Goal: Book appointment/travel/reservation

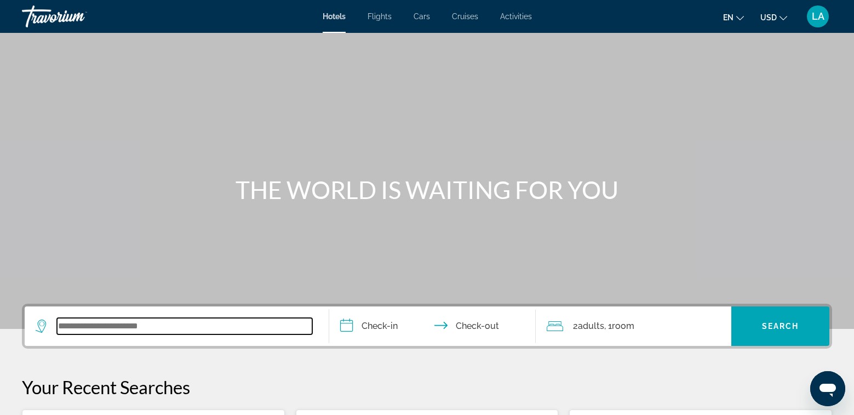
click at [173, 322] on input "Search widget" at bounding box center [184, 326] width 255 height 16
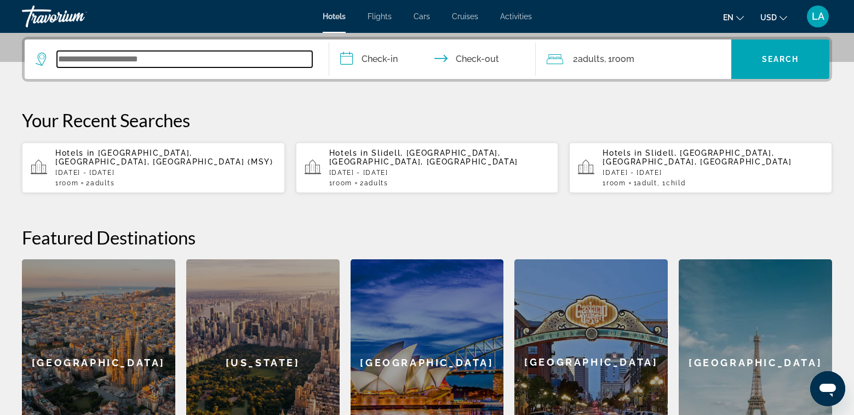
scroll to position [268, 0]
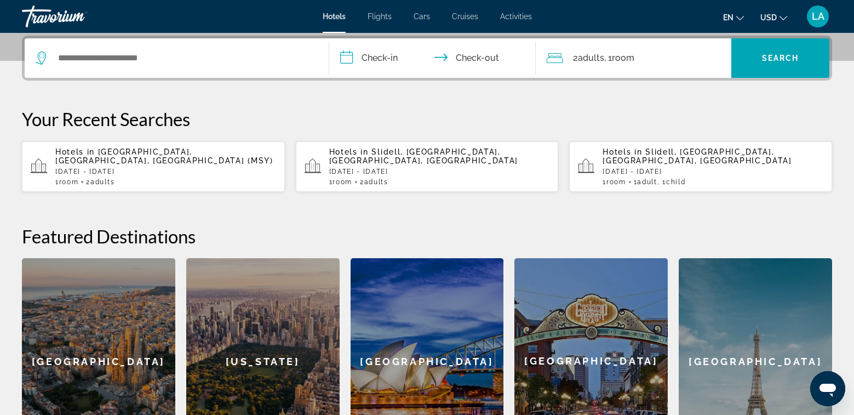
click at [213, 157] on div "Hotels in [GEOGRAPHIC_DATA], [GEOGRAPHIC_DATA], [GEOGRAPHIC_DATA] (MSY) [DATE] …" at bounding box center [165, 166] width 221 height 38
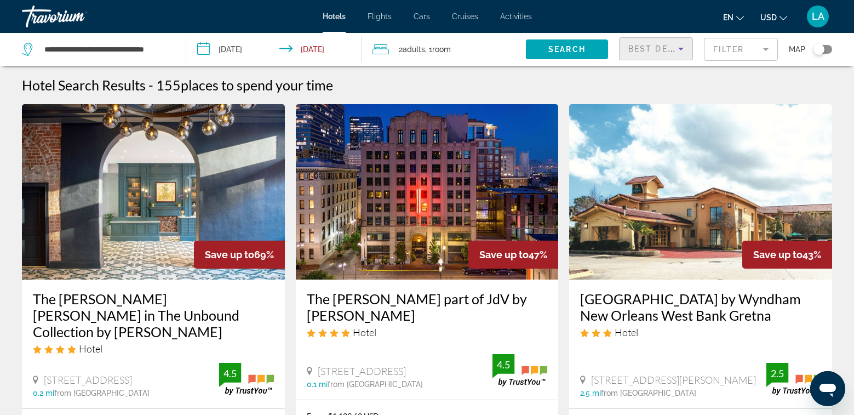
click at [678, 53] on icon "Sort by" at bounding box center [680, 48] width 13 height 13
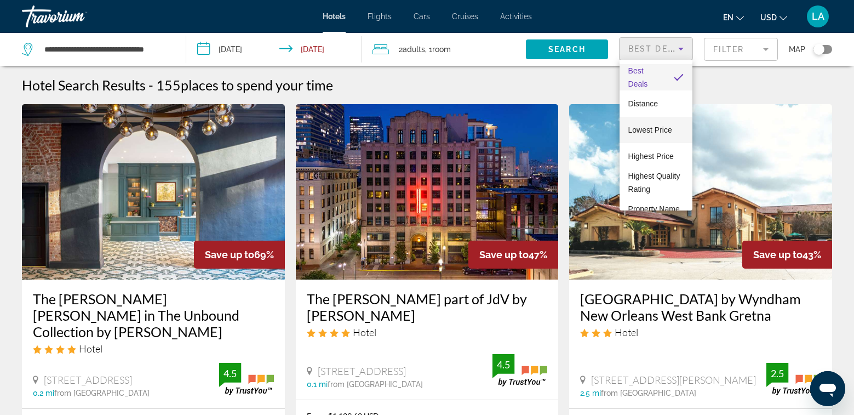
click at [636, 131] on span "Lowest Price" at bounding box center [650, 129] width 44 height 9
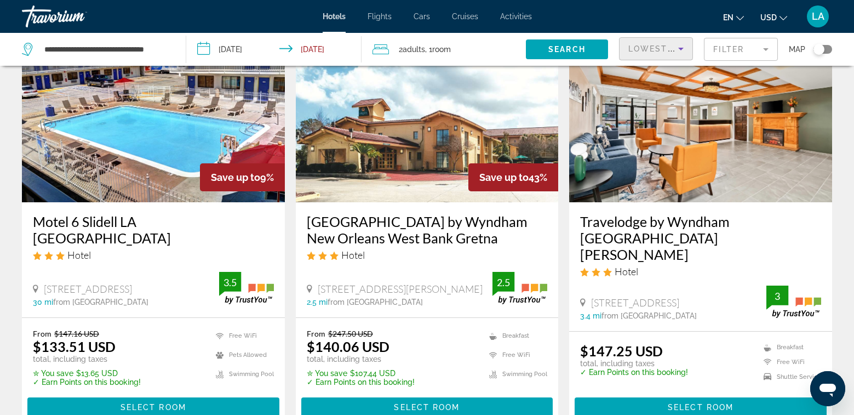
scroll to position [110, 0]
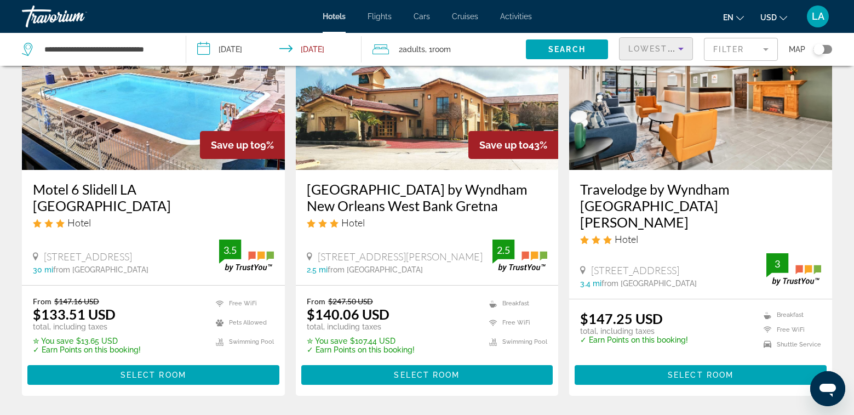
click at [371, 199] on h3 "[GEOGRAPHIC_DATA] by Wyndham New Orleans West Bank Gretna" at bounding box center [427, 197] width 241 height 33
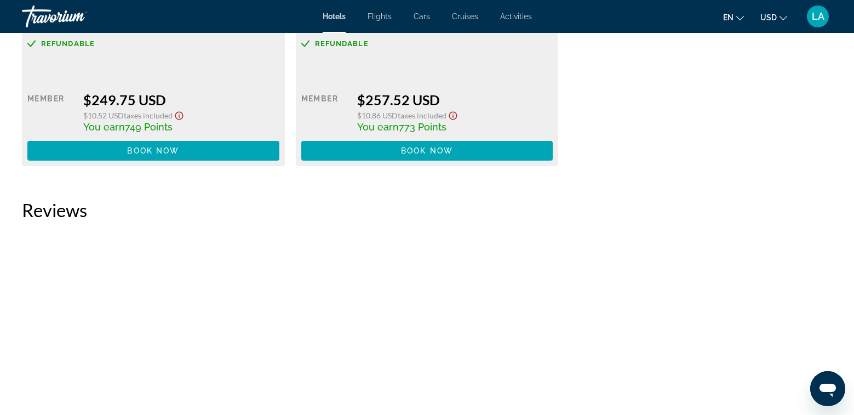
scroll to position [2355, 0]
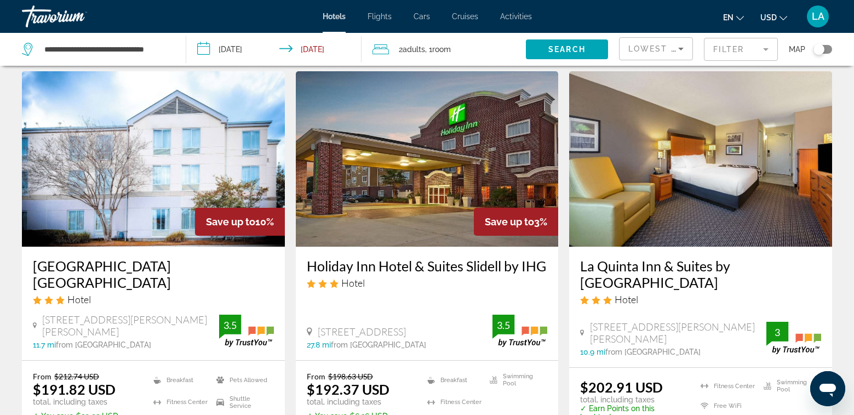
scroll to position [1369, 0]
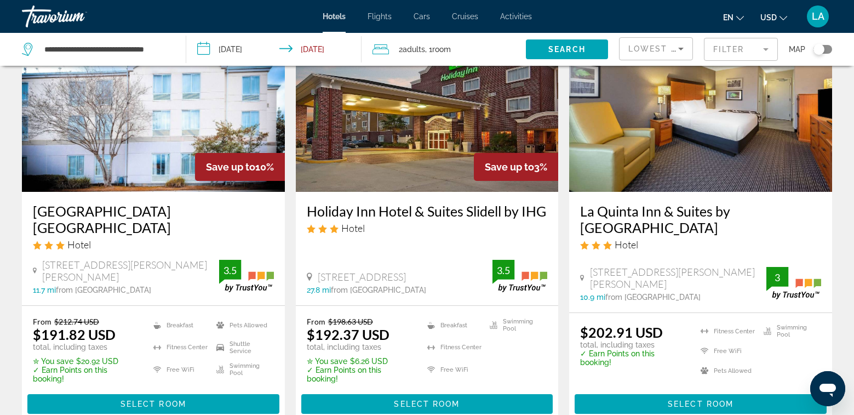
click at [117, 203] on h3 "[GEOGRAPHIC_DATA] [GEOGRAPHIC_DATA]" at bounding box center [153, 219] width 241 height 33
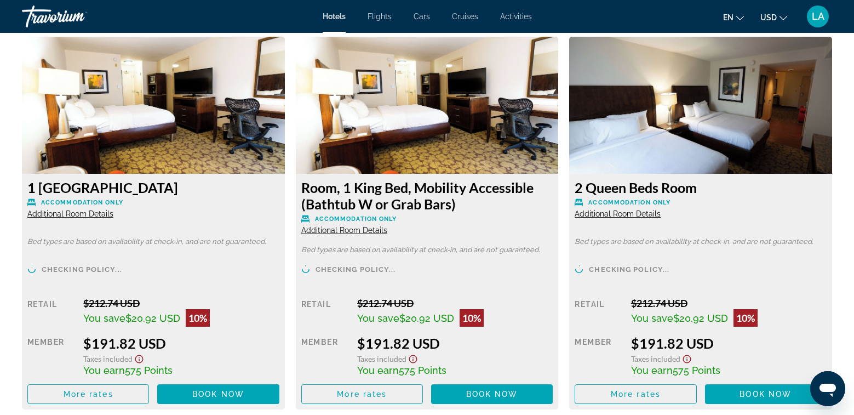
scroll to position [1533, 0]
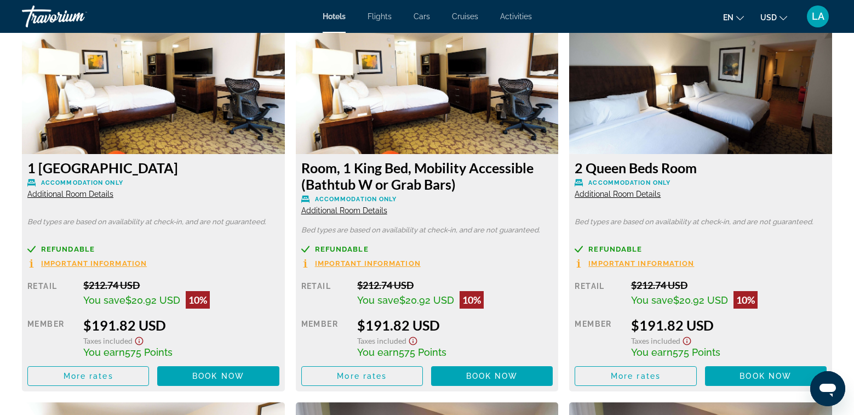
click at [607, 197] on span "Additional Room Details" at bounding box center [617, 193] width 86 height 9
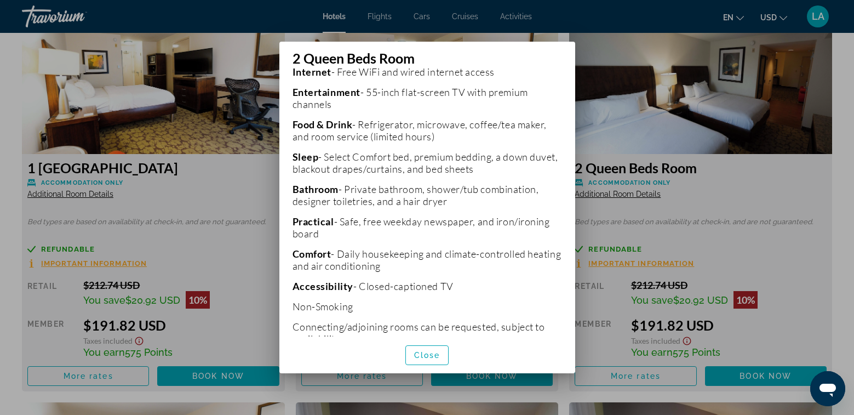
scroll to position [258, 0]
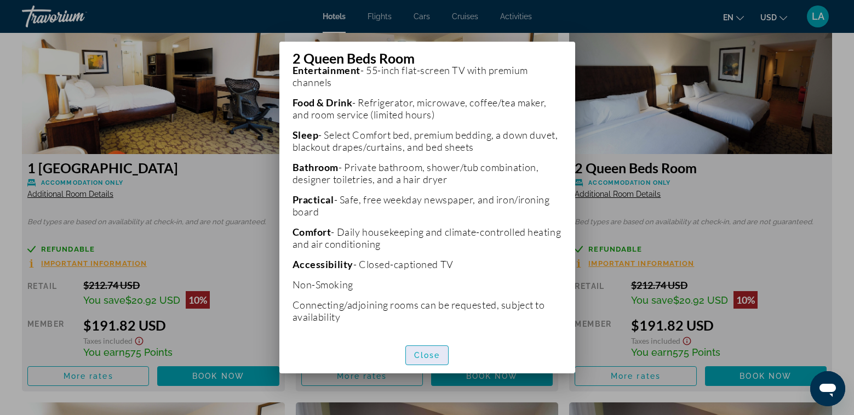
click at [427, 356] on span "Close" at bounding box center [427, 354] width 26 height 9
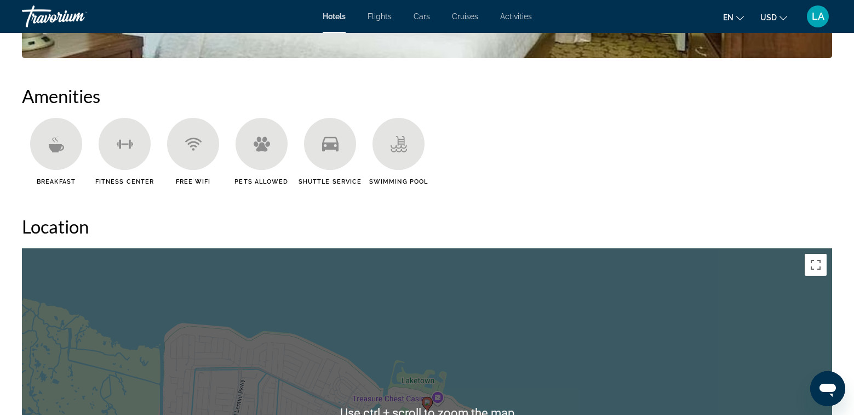
scroll to position [712, 0]
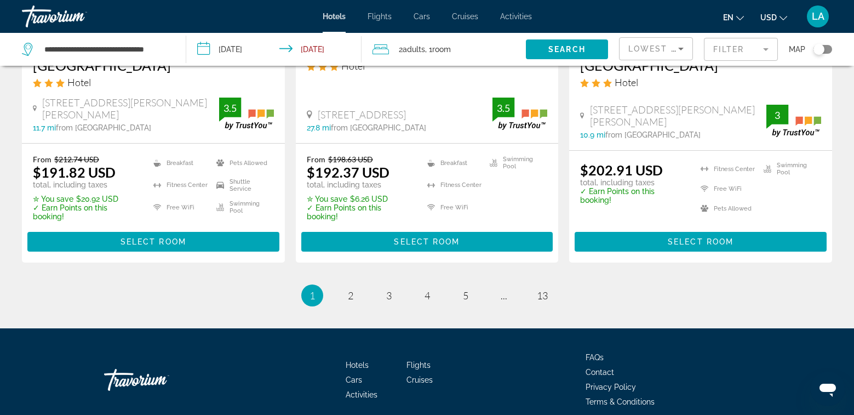
scroll to position [1533, 0]
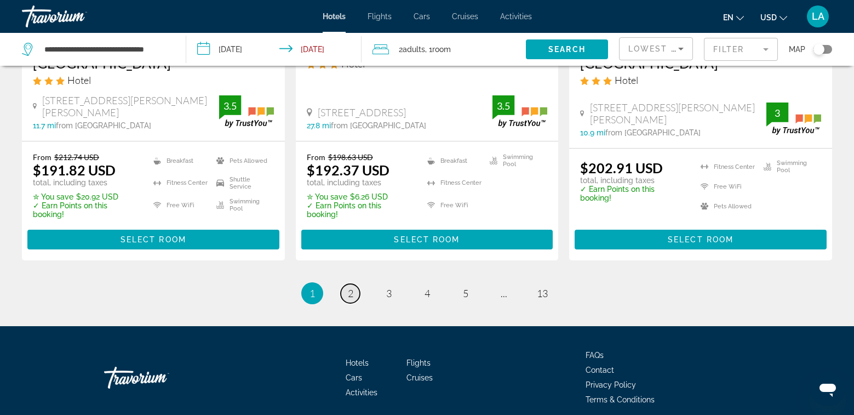
click at [347, 284] on link "page 2" at bounding box center [350, 293] width 19 height 19
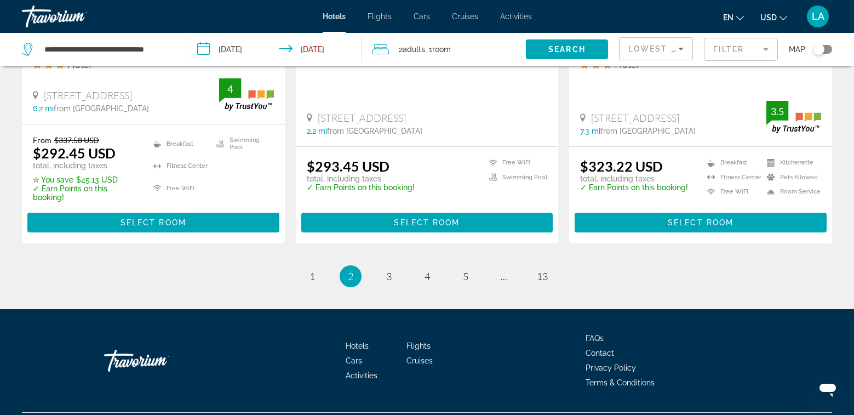
scroll to position [1535, 0]
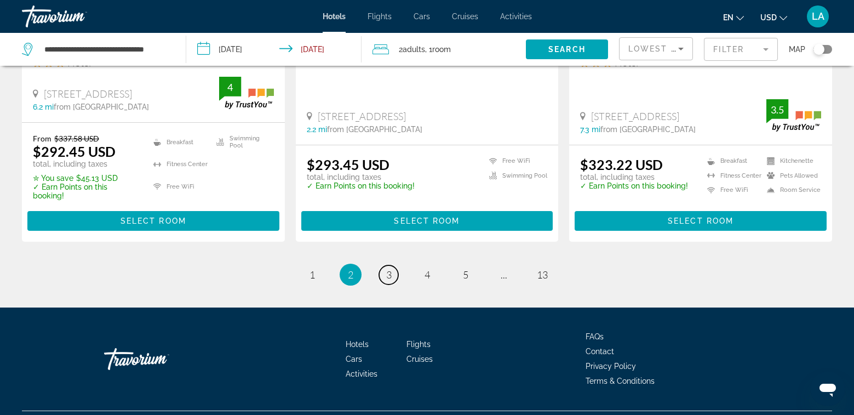
click at [392, 265] on link "page 3" at bounding box center [388, 274] width 19 height 19
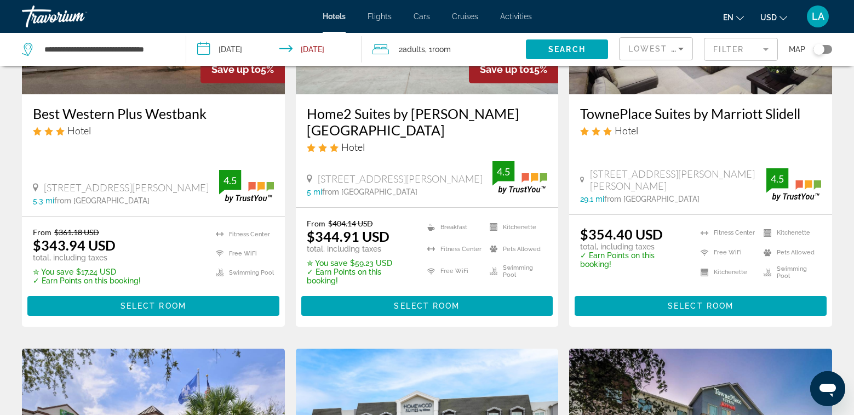
scroll to position [602, 0]
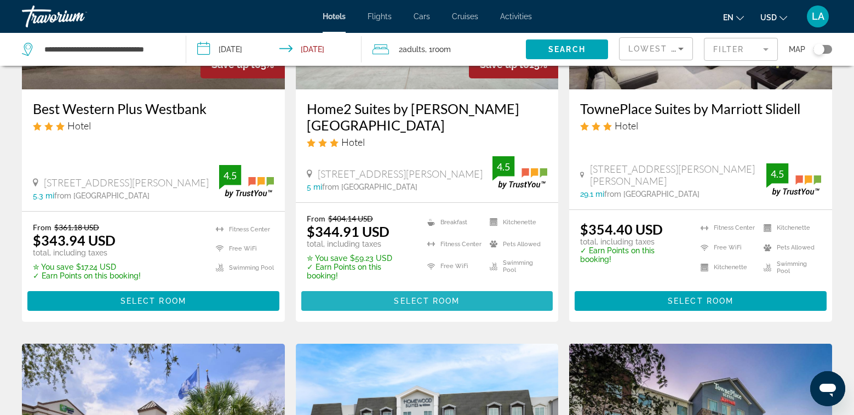
click at [425, 301] on span "Select Room" at bounding box center [427, 300] width 66 height 9
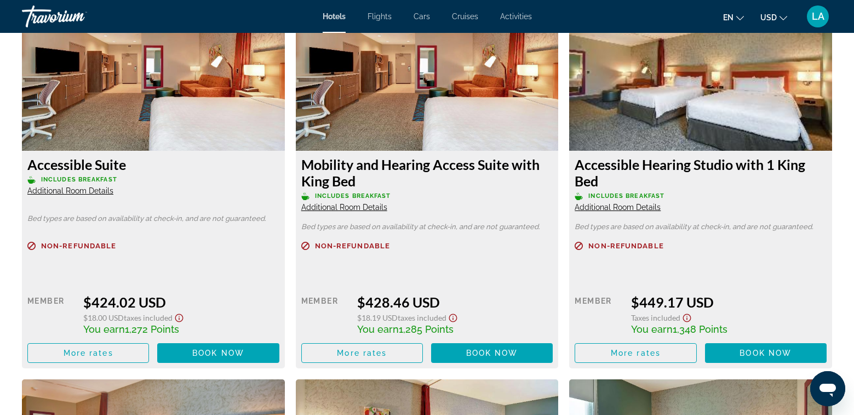
scroll to position [2574, 0]
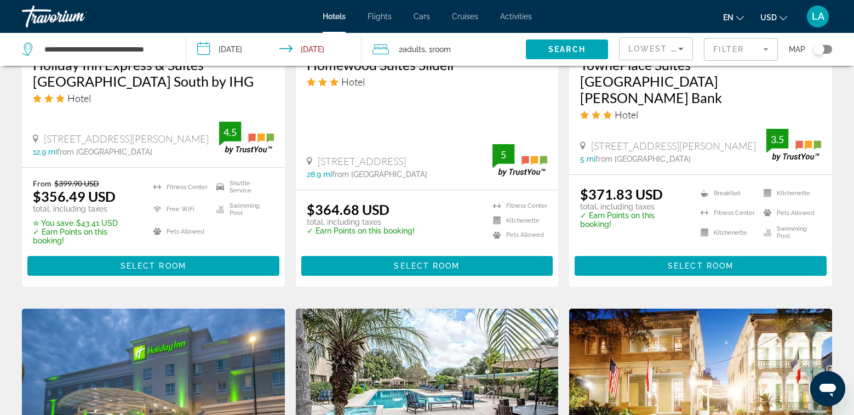
scroll to position [1150, 0]
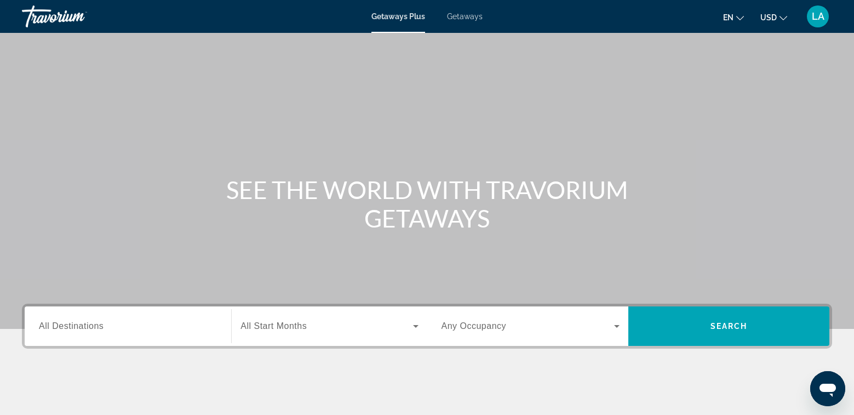
click at [463, 20] on span "Getaways" at bounding box center [465, 16] width 36 height 9
click at [140, 325] on input "Destination All Destinations" at bounding box center [128, 326] width 178 height 13
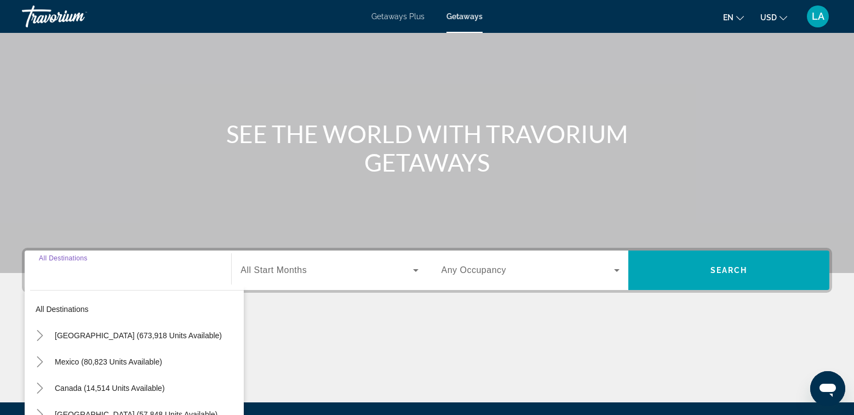
scroll to position [177, 0]
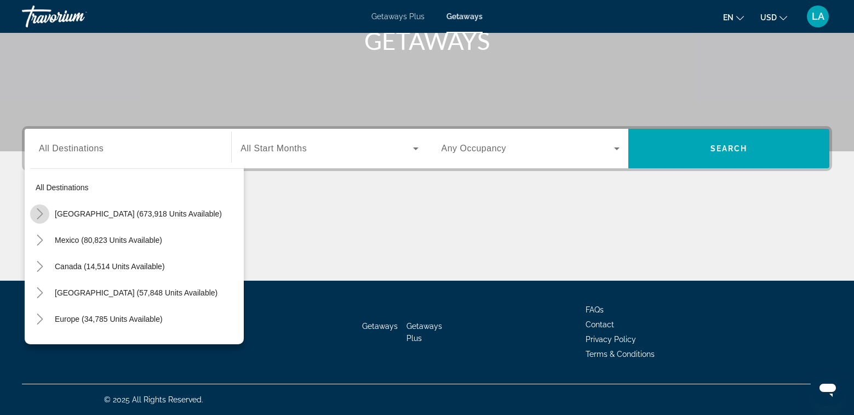
click at [39, 215] on icon "Toggle United States (673,918 units available)" at bounding box center [39, 213] width 11 height 11
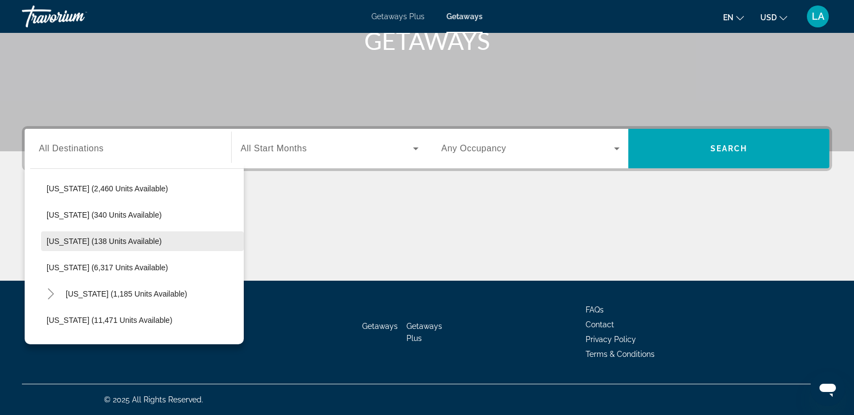
scroll to position [360, 0]
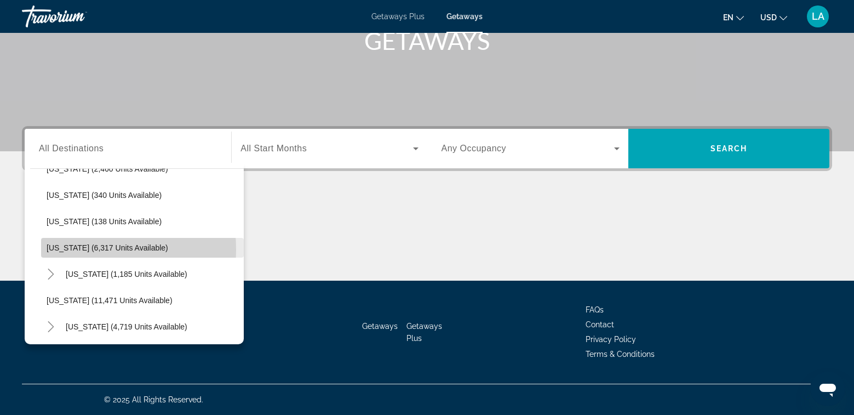
click at [57, 250] on span "Louisiana (6,317 units available)" at bounding box center [108, 247] width 122 height 9
type input "**********"
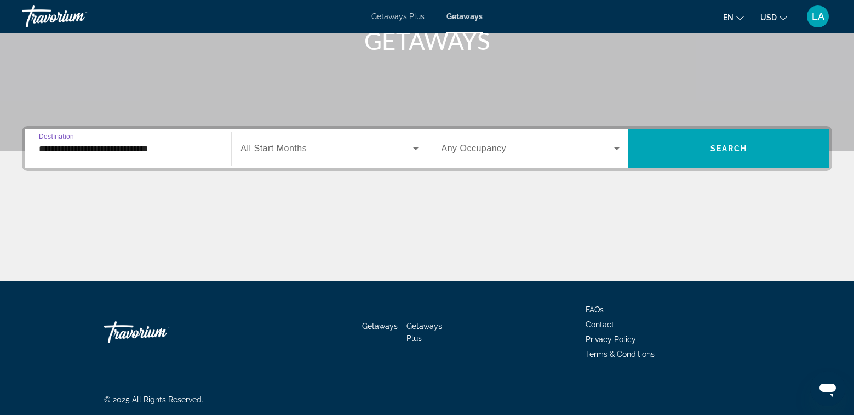
click at [471, 147] on span "Any Occupancy" at bounding box center [473, 147] width 65 height 9
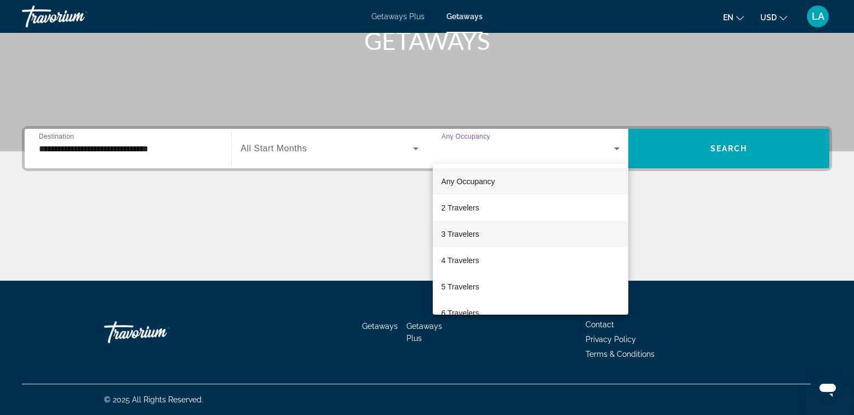
click at [467, 234] on span "3 Travelers" at bounding box center [460, 233] width 38 height 13
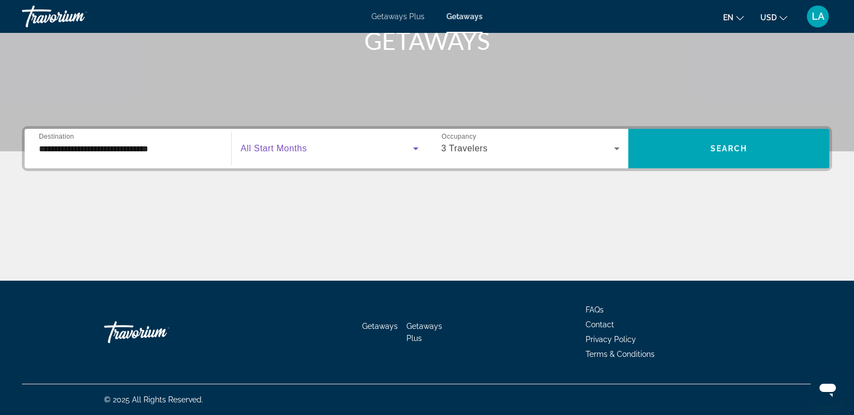
click at [326, 150] on span "Search widget" at bounding box center [326, 148] width 172 height 13
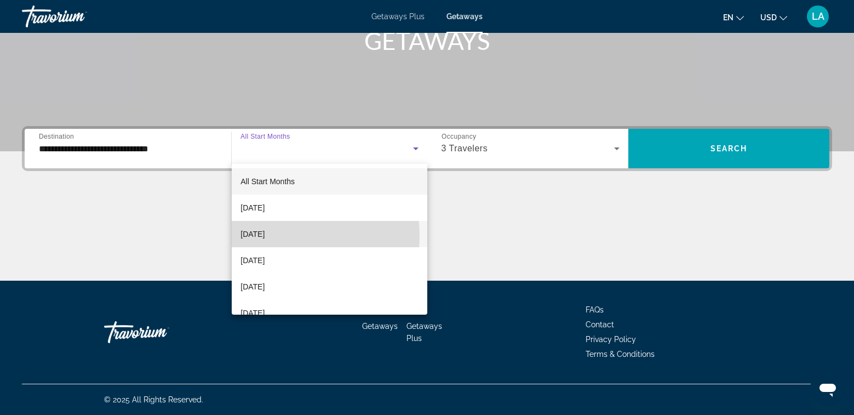
click at [264, 235] on span "October 2025" at bounding box center [252, 233] width 24 height 13
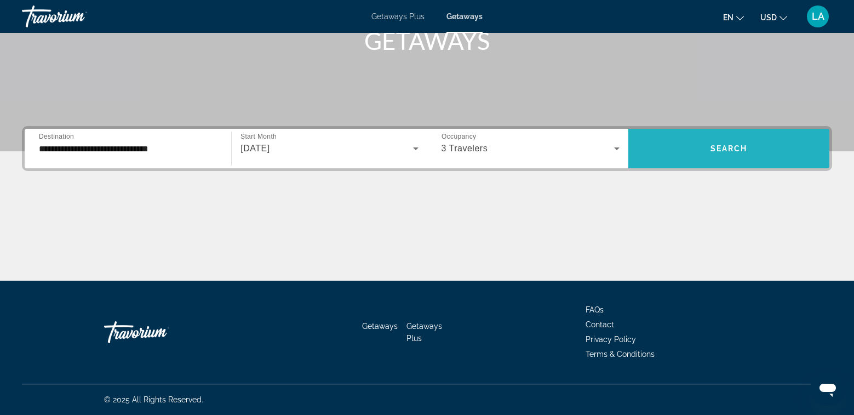
click at [739, 147] on span "Search" at bounding box center [728, 148] width 37 height 9
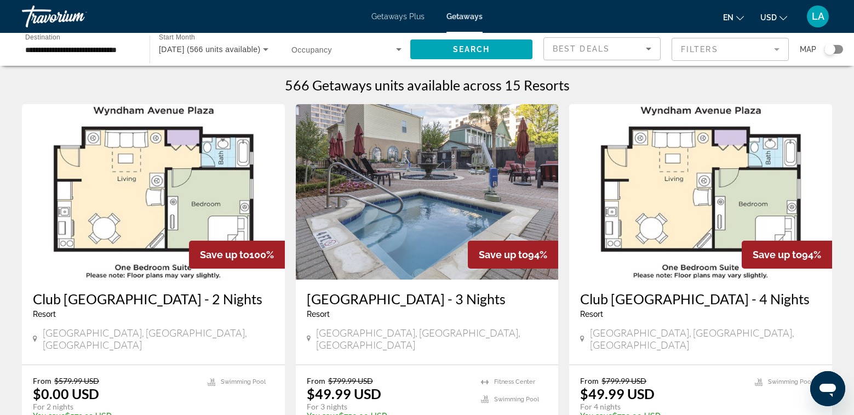
click at [837, 49] on div "Search widget" at bounding box center [833, 49] width 19 height 9
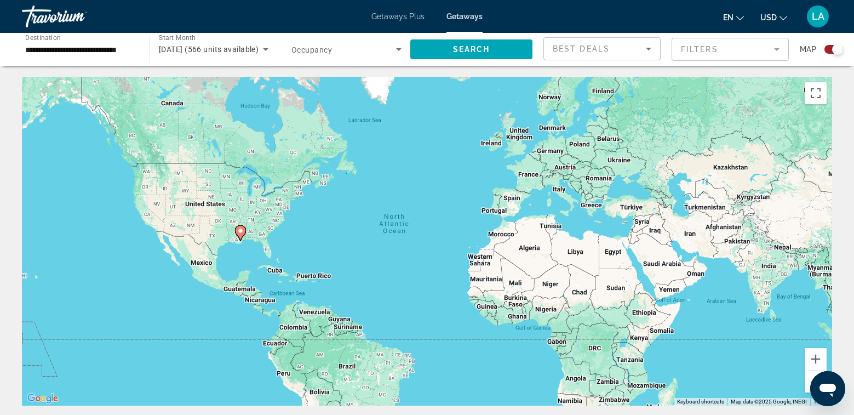
click at [243, 233] on image "Main content" at bounding box center [240, 230] width 7 height 7
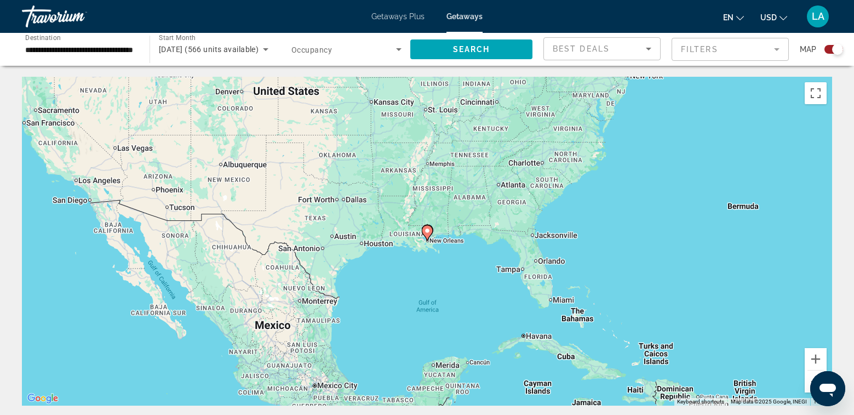
click at [428, 238] on icon "Main content" at bounding box center [427, 232] width 11 height 15
type input "**********"
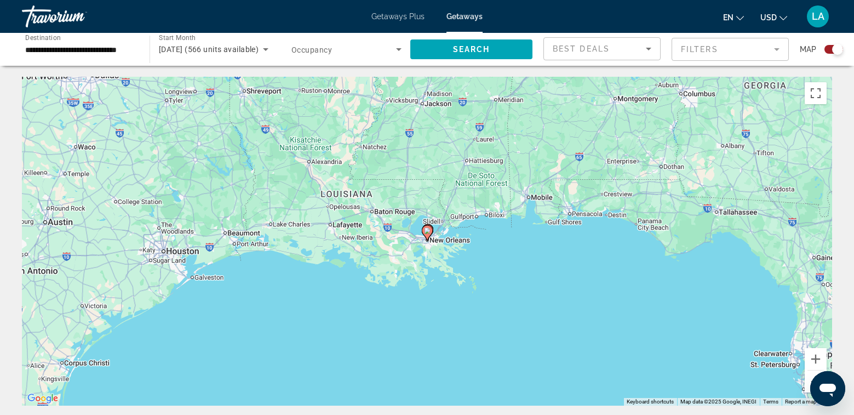
click at [429, 240] on gmp-advanced-marker "Main content" at bounding box center [427, 233] width 11 height 16
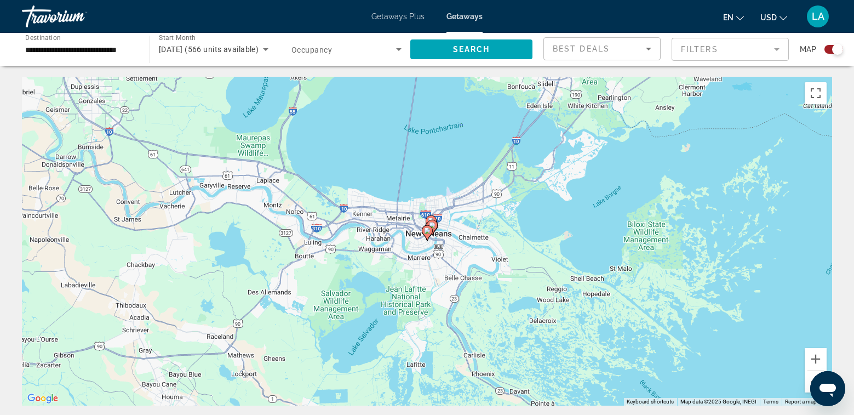
click at [426, 239] on gmp-advanced-marker "Main content" at bounding box center [427, 233] width 11 height 16
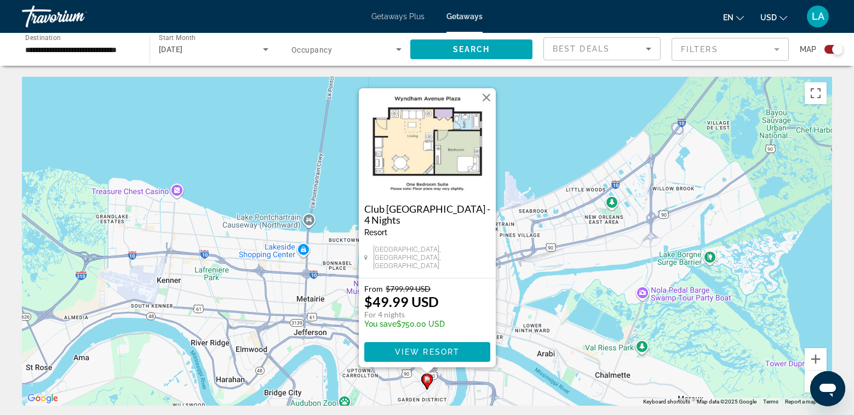
click at [554, 339] on div "To activate drag with keyboard, press Alt + Enter. Once in keyboard drag state,…" at bounding box center [427, 241] width 810 height 329
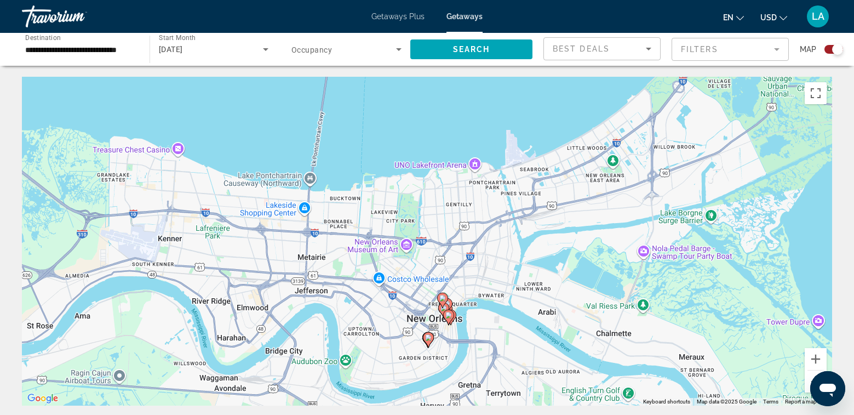
drag, startPoint x: 487, startPoint y: 357, endPoint x: 489, endPoint y: 285, distance: 72.3
click at [489, 285] on div "To activate drag with keyboard, press Alt + Enter. Once in keyboard drag state,…" at bounding box center [427, 241] width 810 height 329
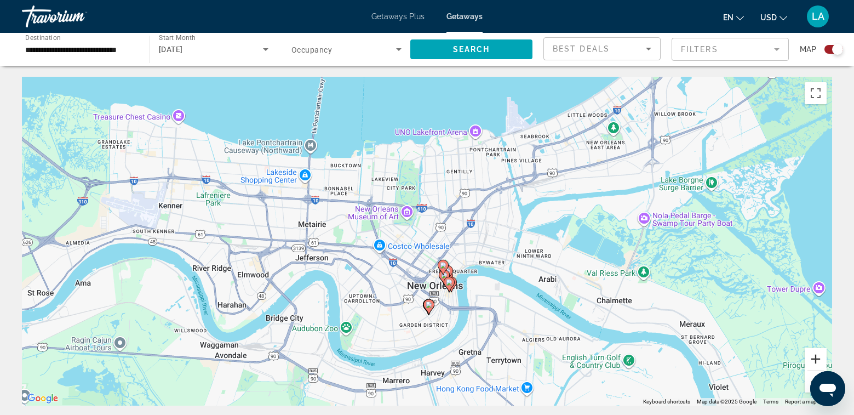
click at [815, 358] on button "Zoom in" at bounding box center [815, 359] width 22 height 22
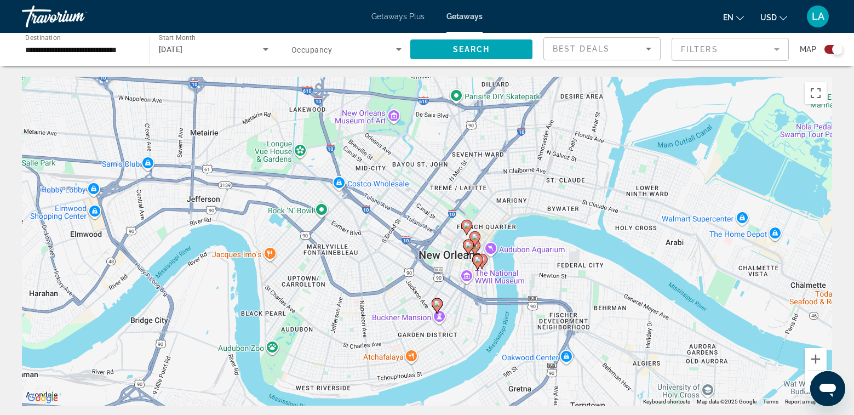
drag, startPoint x: 649, startPoint y: 351, endPoint x: 658, endPoint y: 277, distance: 75.0
click at [656, 277] on div "To activate drag with keyboard, press Alt + Enter. Once in keyboard drag state,…" at bounding box center [427, 241] width 810 height 329
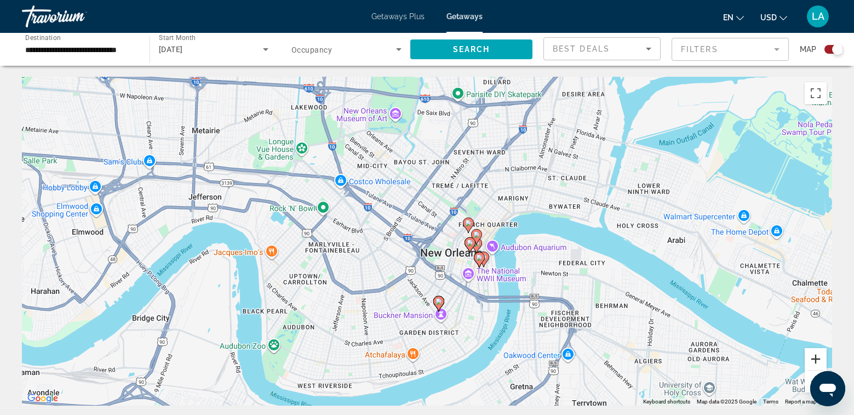
click at [815, 361] on button "Zoom in" at bounding box center [815, 359] width 22 height 22
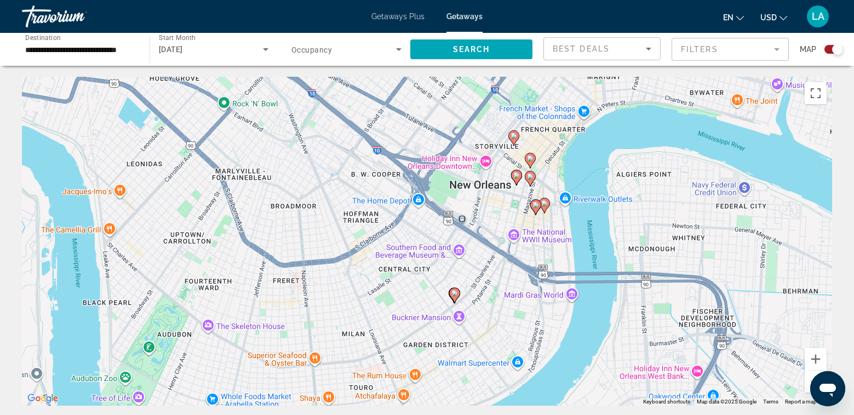
drag, startPoint x: 624, startPoint y: 295, endPoint x: 629, endPoint y: 223, distance: 72.5
click at [629, 223] on div "To activate drag with keyboard, press Alt + Enter. Once in keyboard drag state,…" at bounding box center [427, 241] width 810 height 329
click at [452, 294] on image "Main content" at bounding box center [454, 293] width 7 height 7
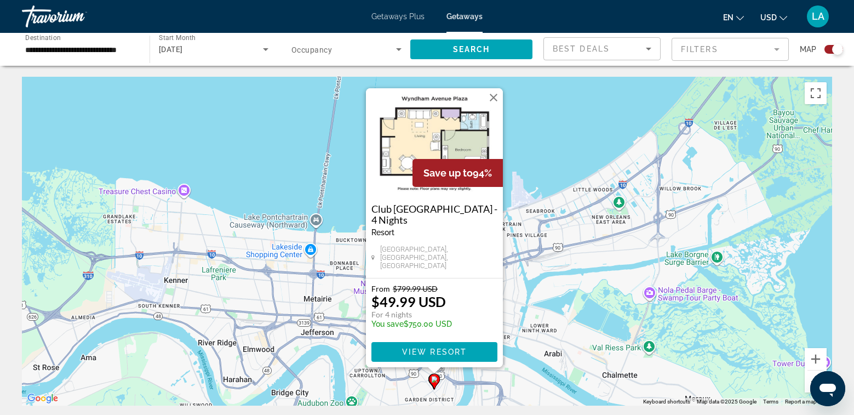
click at [516, 292] on div "To activate drag with keyboard, press Alt + Enter. Once in keyboard drag state,…" at bounding box center [427, 241] width 810 height 329
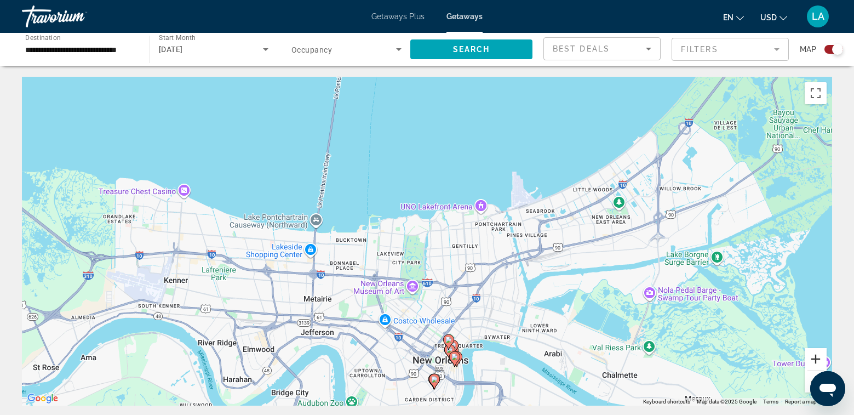
click at [816, 355] on button "Zoom in" at bounding box center [815, 359] width 22 height 22
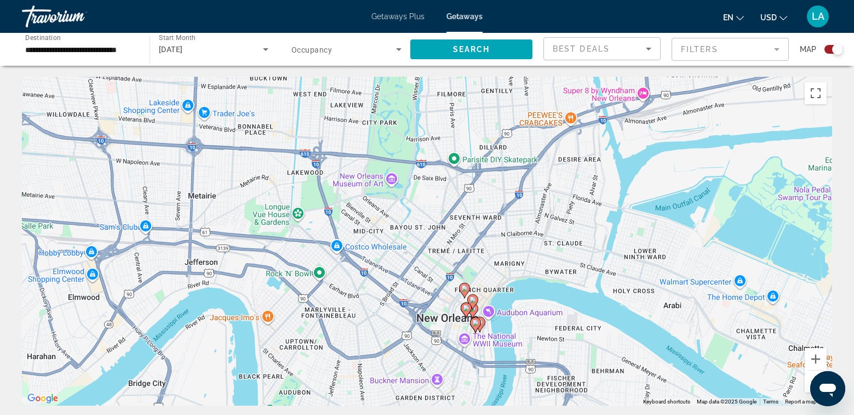
drag, startPoint x: 579, startPoint y: 327, endPoint x: 569, endPoint y: 134, distance: 193.6
click at [568, 134] on div "To activate drag with keyboard, press Alt + Enter. Once in keyboard drag state,…" at bounding box center [427, 241] width 810 height 329
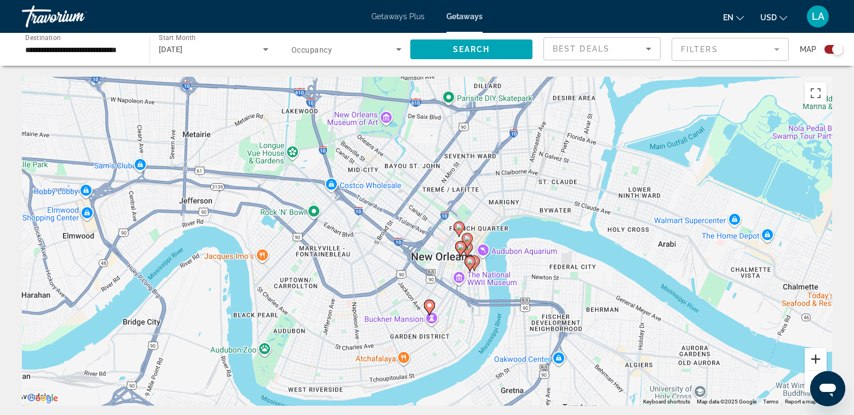
click at [816, 358] on button "Zoom in" at bounding box center [815, 359] width 22 height 22
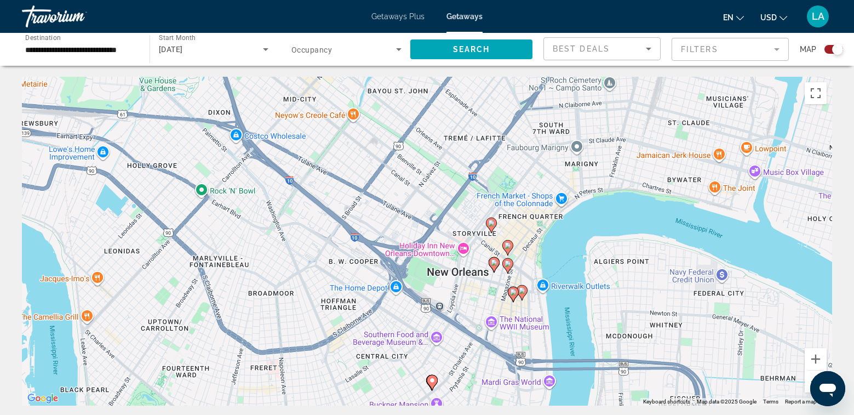
click at [492, 226] on image "Main content" at bounding box center [491, 223] width 7 height 7
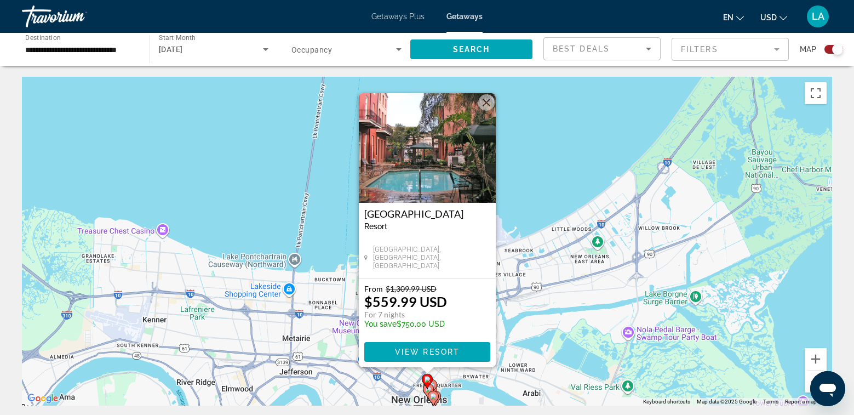
click at [562, 303] on div "To activate drag with keyboard, press Alt + Enter. Once in keyboard drag state,…" at bounding box center [427, 241] width 810 height 329
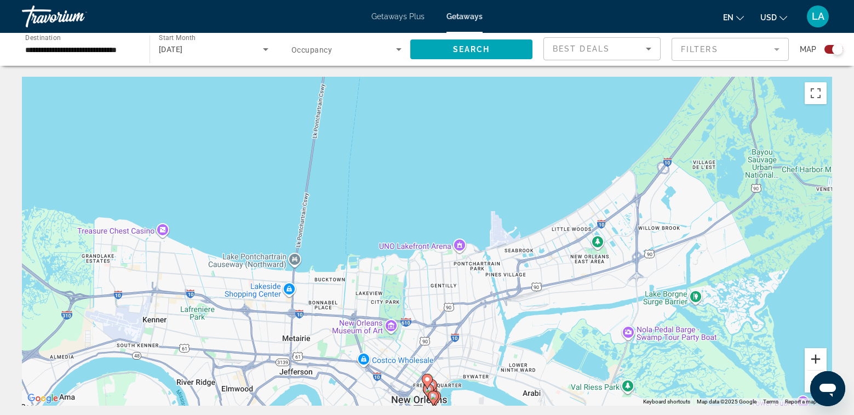
click at [818, 361] on button "Zoom in" at bounding box center [815, 359] width 22 height 22
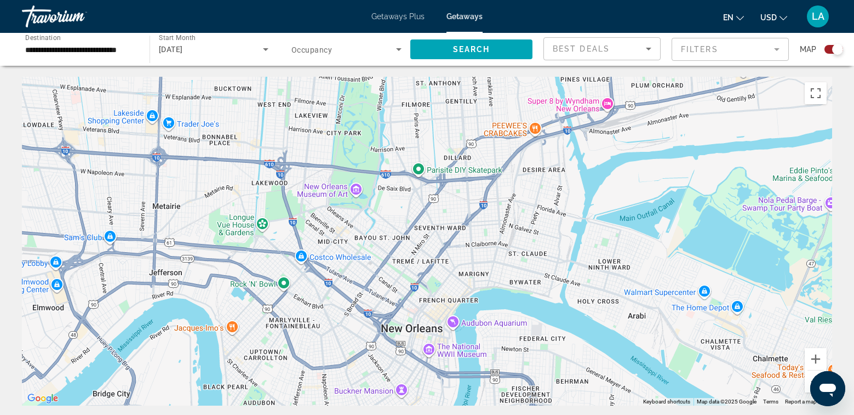
drag, startPoint x: 558, startPoint y: 364, endPoint x: 562, endPoint y: 134, distance: 230.0
click at [560, 134] on div "Main content" at bounding box center [427, 241] width 810 height 329
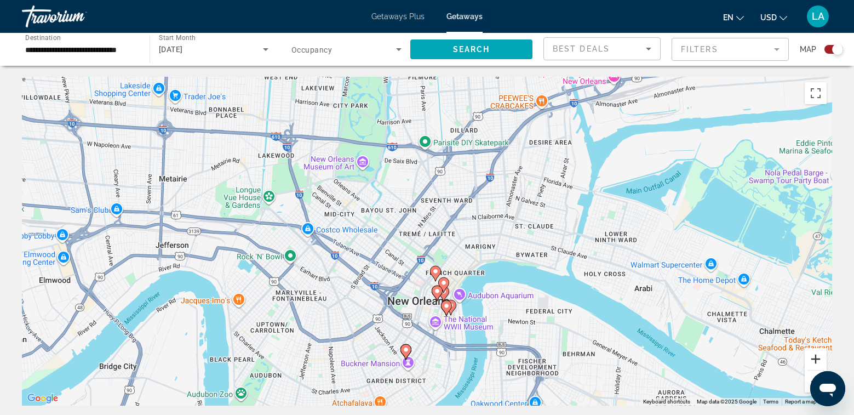
click at [817, 356] on button "Zoom in" at bounding box center [815, 359] width 22 height 22
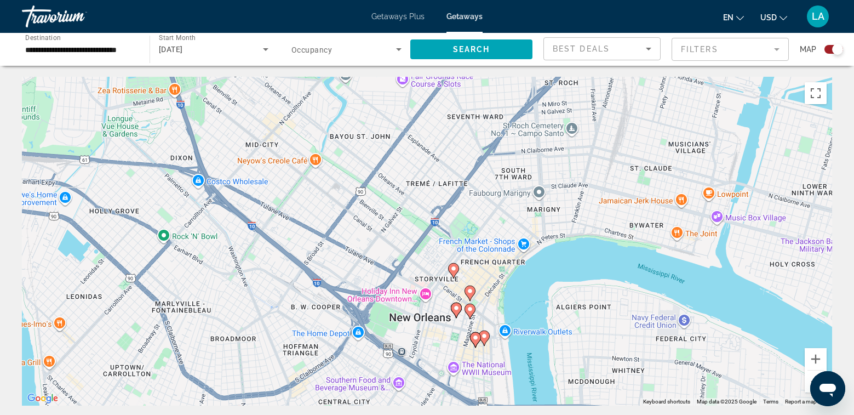
drag, startPoint x: 571, startPoint y: 330, endPoint x: 593, endPoint y: 252, distance: 81.3
click at [593, 252] on div "To activate drag with keyboard, press Alt + Enter. Once in keyboard drag state,…" at bounding box center [427, 241] width 810 height 329
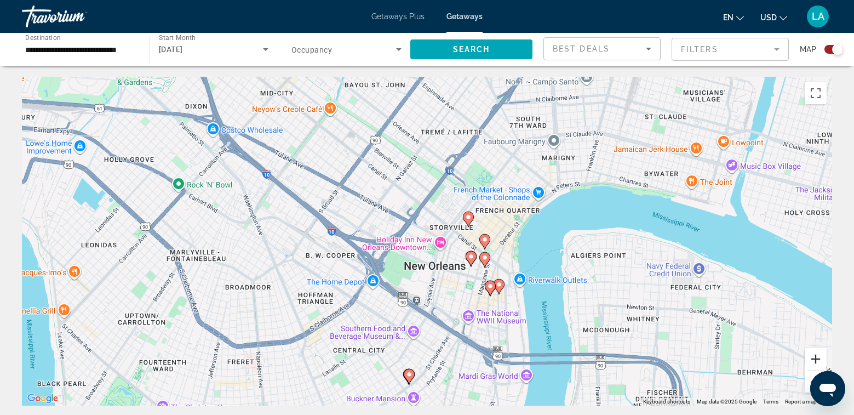
click at [815, 359] on button "Zoom in" at bounding box center [815, 359] width 22 height 22
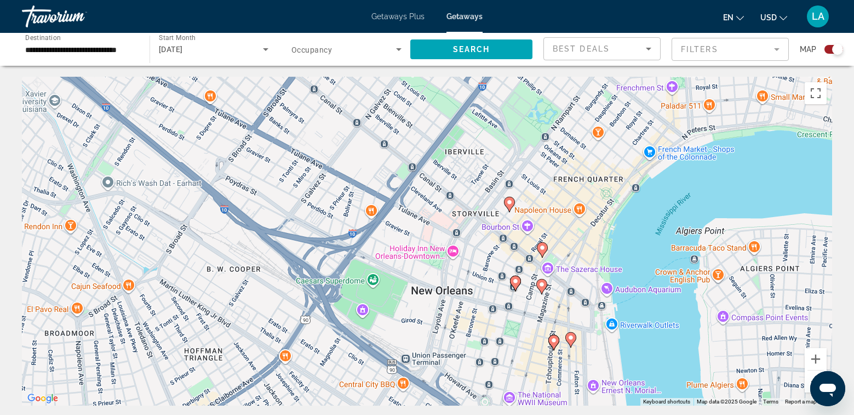
click at [543, 250] on image "Main content" at bounding box center [542, 247] width 7 height 7
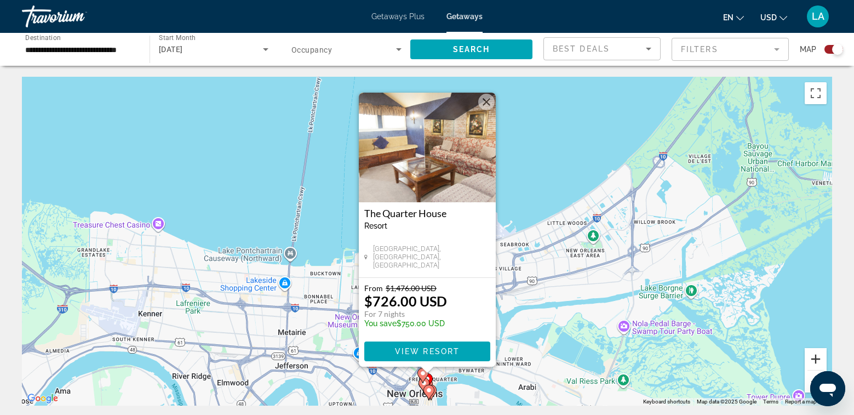
click at [818, 357] on button "Zoom in" at bounding box center [815, 359] width 22 height 22
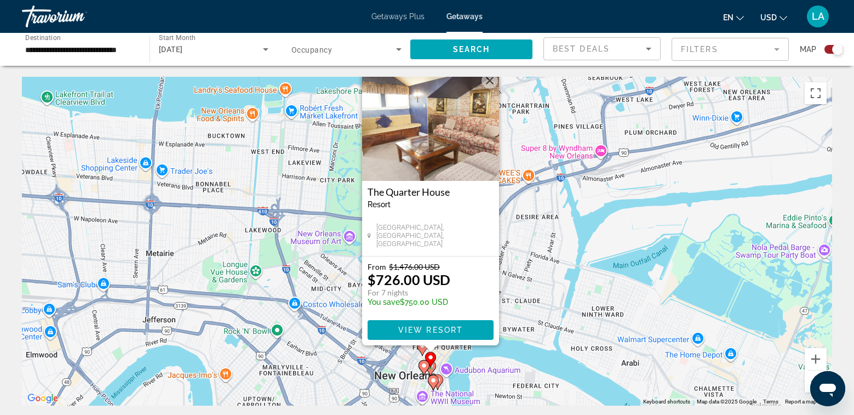
drag, startPoint x: 566, startPoint y: 375, endPoint x: 571, endPoint y: 202, distance: 173.7
click at [570, 202] on div "To activate drag with keyboard, press Alt + Enter. Once in keyboard drag state,…" at bounding box center [427, 241] width 810 height 329
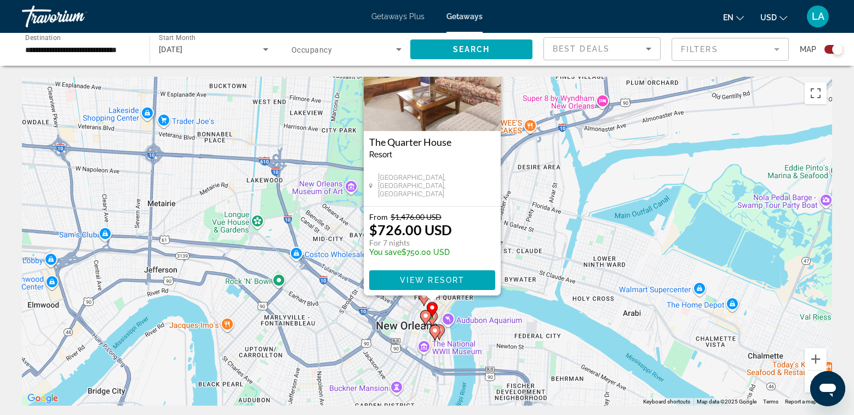
click at [571, 235] on div "To activate drag with keyboard, press Alt + Enter. Once in keyboard drag state,…" at bounding box center [427, 241] width 810 height 329
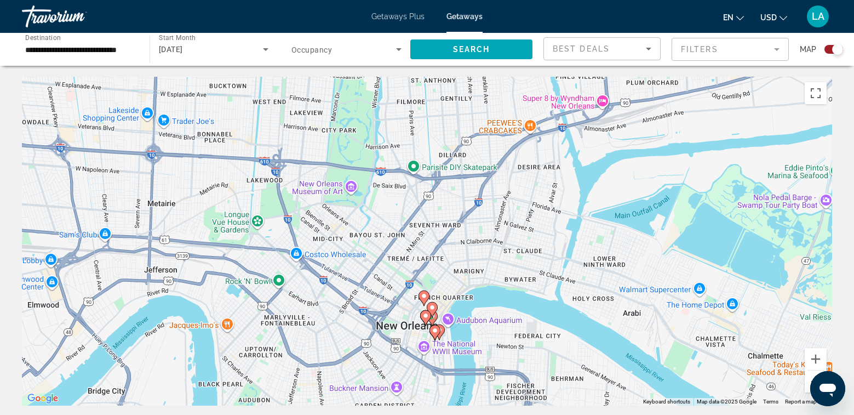
click at [425, 319] on icon "Main content" at bounding box center [425, 317] width 10 height 14
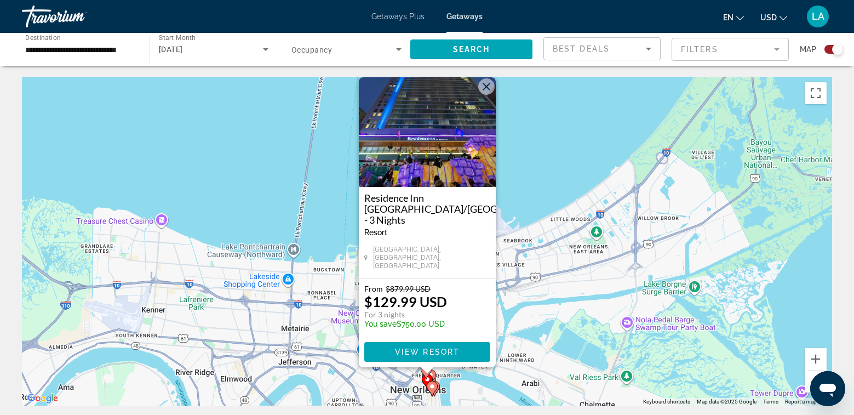
click at [783, 361] on div "To activate drag with keyboard, press Alt + Enter. Once in keyboard drag state,…" at bounding box center [427, 241] width 810 height 329
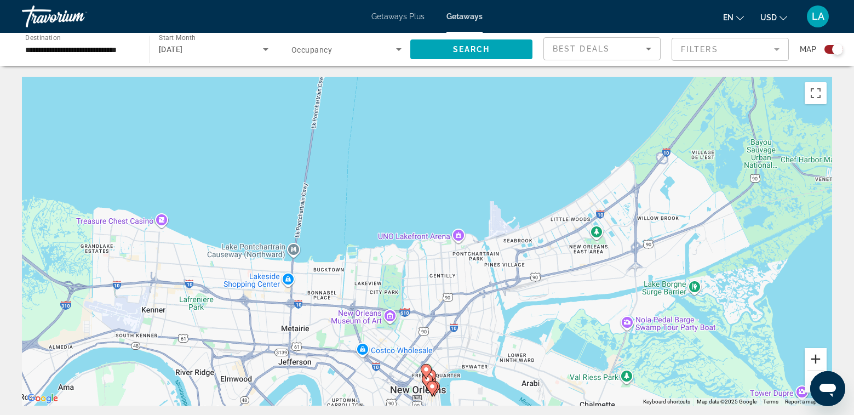
click at [817, 360] on button "Zoom in" at bounding box center [815, 359] width 22 height 22
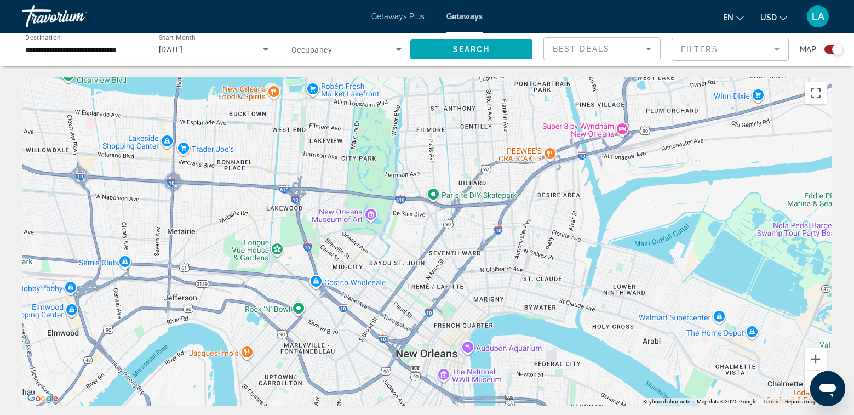
drag, startPoint x: 502, startPoint y: 355, endPoint x: 533, endPoint y: 134, distance: 224.0
click at [531, 134] on div "Main content" at bounding box center [427, 241] width 810 height 329
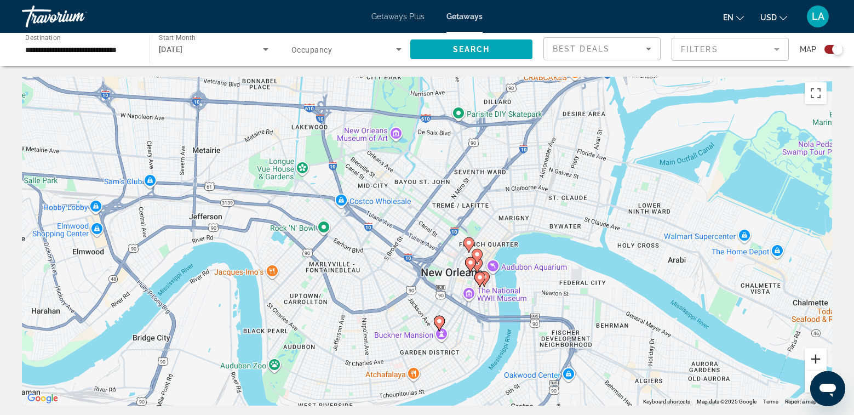
click at [813, 357] on button "Zoom in" at bounding box center [815, 359] width 22 height 22
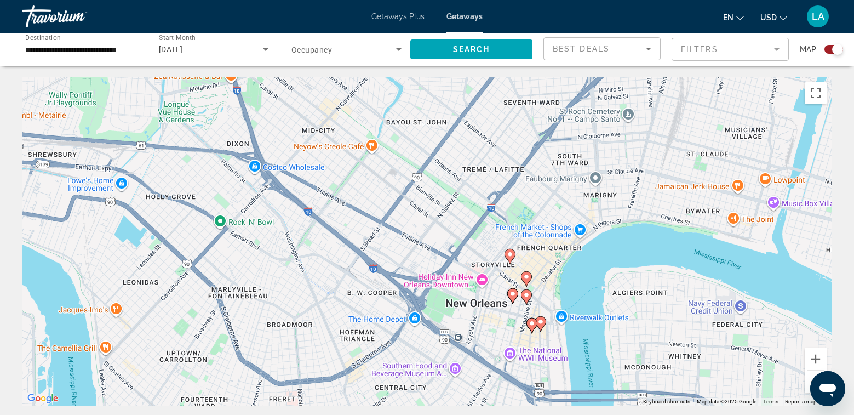
click at [527, 299] on icon "Main content" at bounding box center [526, 297] width 10 height 14
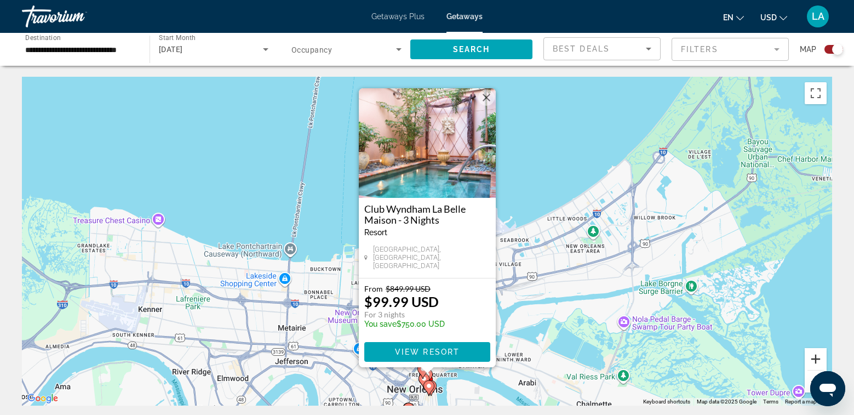
click at [815, 358] on button "Zoom in" at bounding box center [815, 359] width 22 height 22
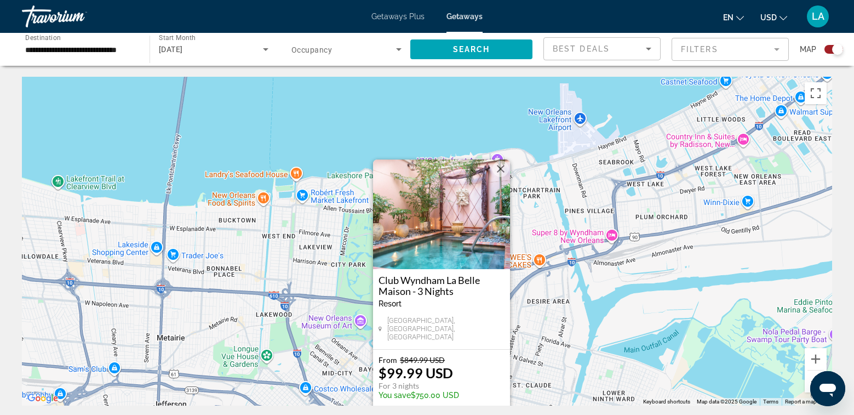
drag, startPoint x: 579, startPoint y: 365, endPoint x: 636, endPoint y: 156, distance: 216.3
click at [636, 157] on div "To activate drag with keyboard, press Alt + Enter. Once in keyboard drag state,…" at bounding box center [427, 241] width 810 height 329
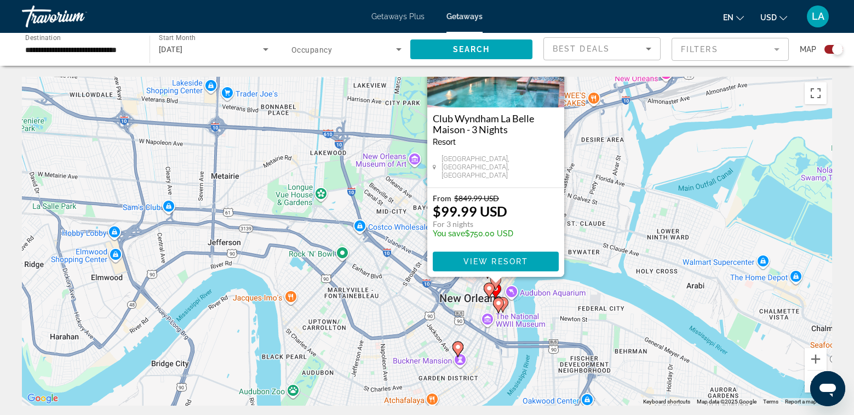
click at [589, 318] on div "To activate drag with keyboard, press Alt + Enter. Once in keyboard drag state,…" at bounding box center [427, 241] width 810 height 329
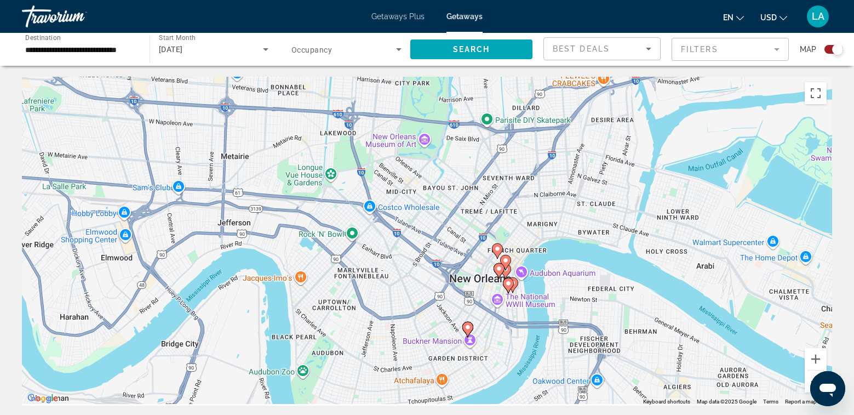
drag, startPoint x: 536, startPoint y: 316, endPoint x: 573, endPoint y: 226, distance: 97.7
click at [573, 226] on div "To activate drag with keyboard, press Alt + Enter. Once in keyboard drag state,…" at bounding box center [427, 241] width 810 height 329
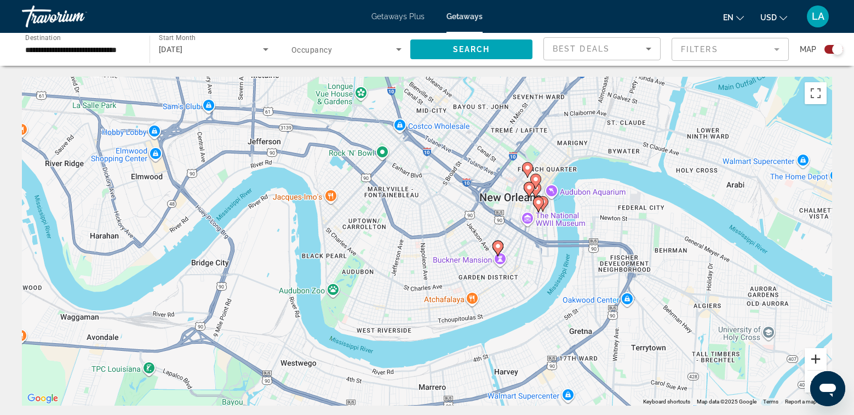
click at [818, 356] on button "Zoom in" at bounding box center [815, 359] width 22 height 22
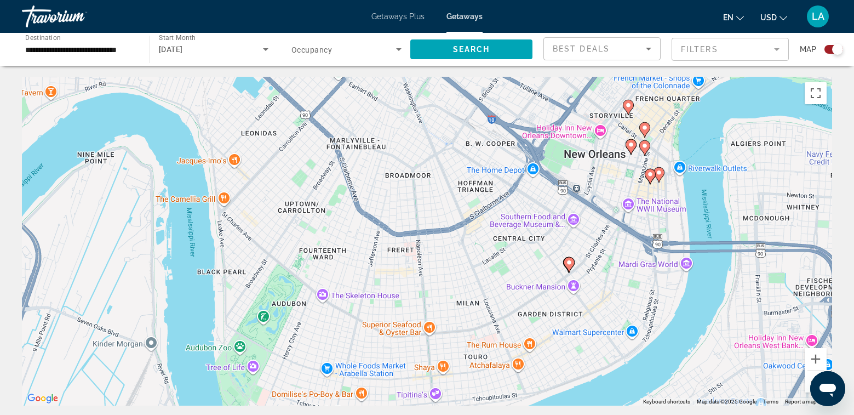
click at [649, 178] on icon "Main content" at bounding box center [650, 176] width 10 height 14
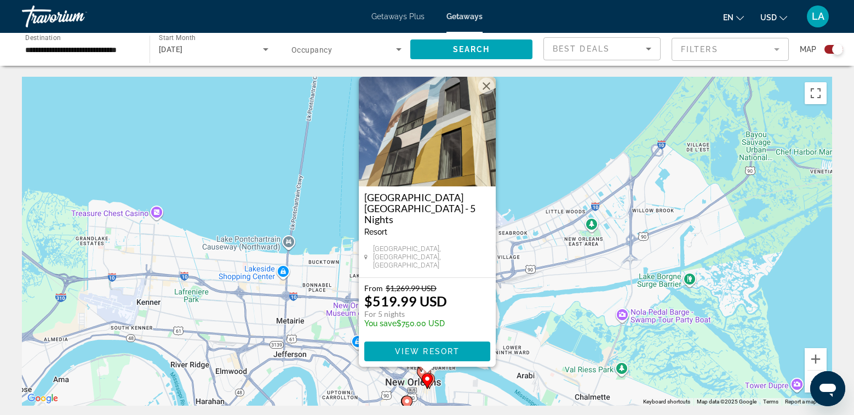
click at [683, 362] on div "To activate drag with keyboard, press Alt + Enter. Once in keyboard drag state,…" at bounding box center [427, 241] width 810 height 329
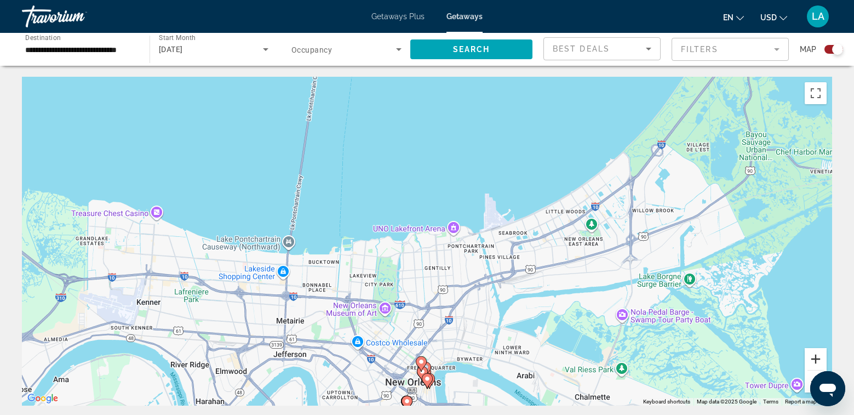
click at [818, 358] on button "Zoom in" at bounding box center [815, 359] width 22 height 22
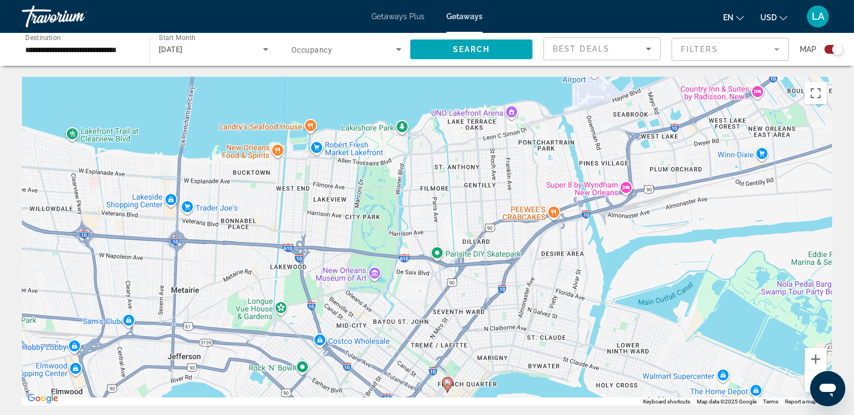
drag, startPoint x: 591, startPoint y: 352, endPoint x: 651, endPoint y: 132, distance: 228.2
click at [651, 132] on div "To activate drag with keyboard, press Alt + Enter. Once in keyboard drag state,…" at bounding box center [427, 241] width 810 height 329
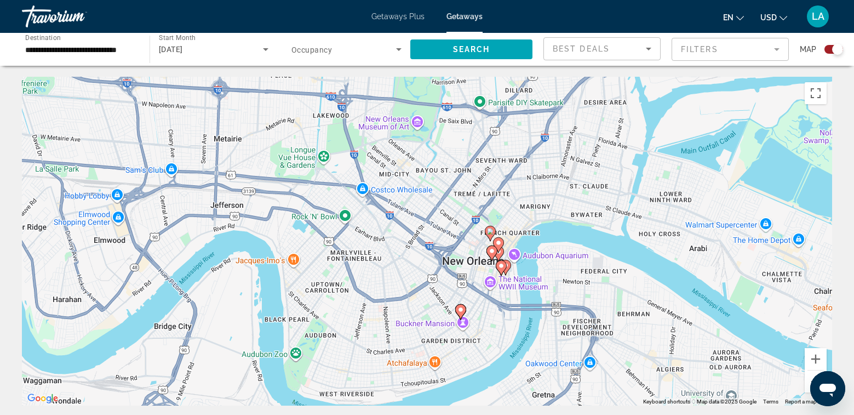
click at [510, 266] on icon "Main content" at bounding box center [505, 267] width 10 height 14
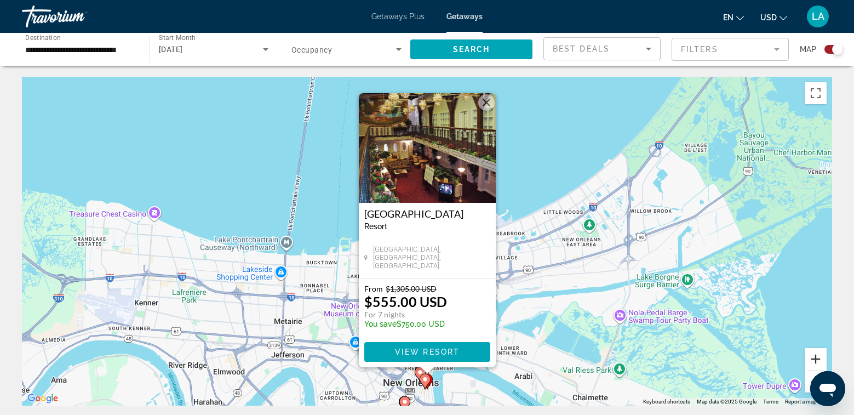
click at [818, 356] on button "Zoom in" at bounding box center [815, 359] width 22 height 22
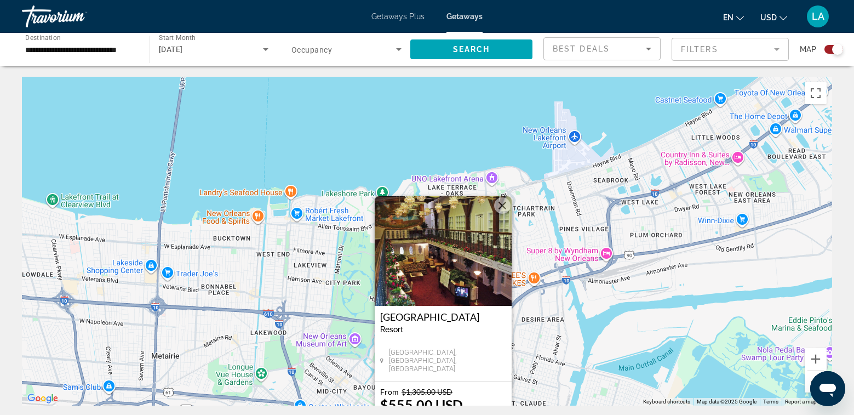
drag, startPoint x: 565, startPoint y: 359, endPoint x: 627, endPoint y: 185, distance: 185.0
click at [627, 185] on div "To activate drag with keyboard, press Alt + Enter. Once in keyboard drag state,…" at bounding box center [427, 241] width 810 height 329
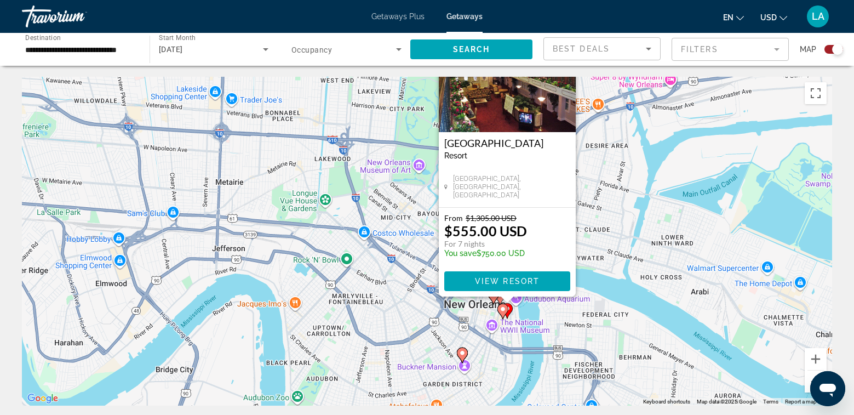
click at [574, 333] on div "To activate drag with keyboard, press Alt + Enter. Once in keyboard drag state,…" at bounding box center [427, 241] width 810 height 329
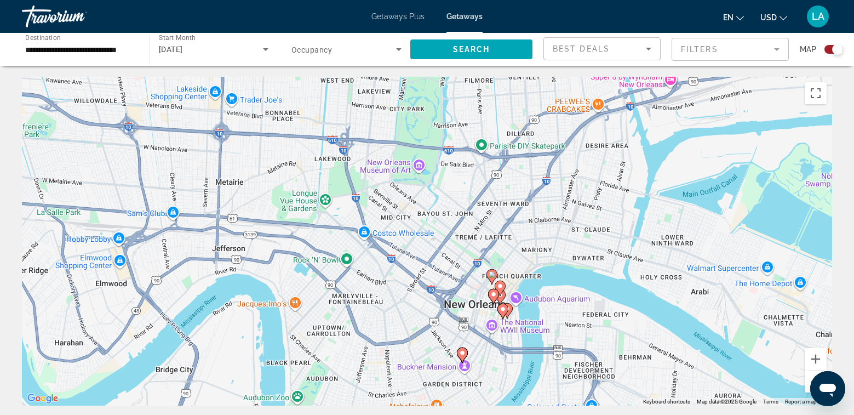
click at [495, 295] on image "Main content" at bounding box center [493, 294] width 7 height 7
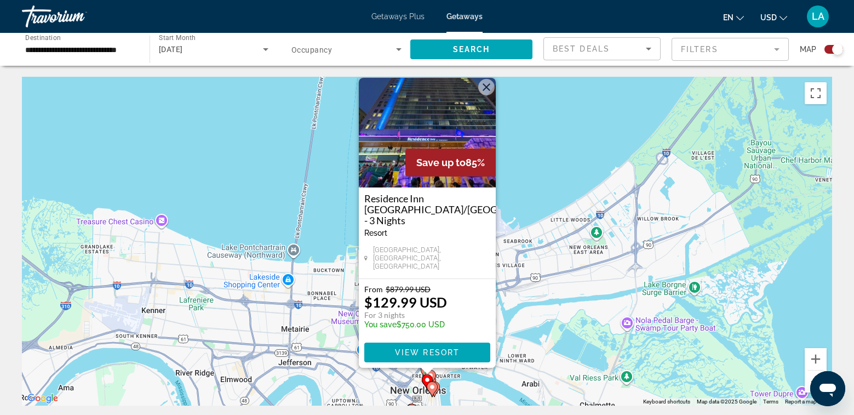
drag, startPoint x: 432, startPoint y: 354, endPoint x: 503, endPoint y: 346, distance: 71.7
click at [433, 353] on span "View Resort" at bounding box center [426, 352] width 65 height 9
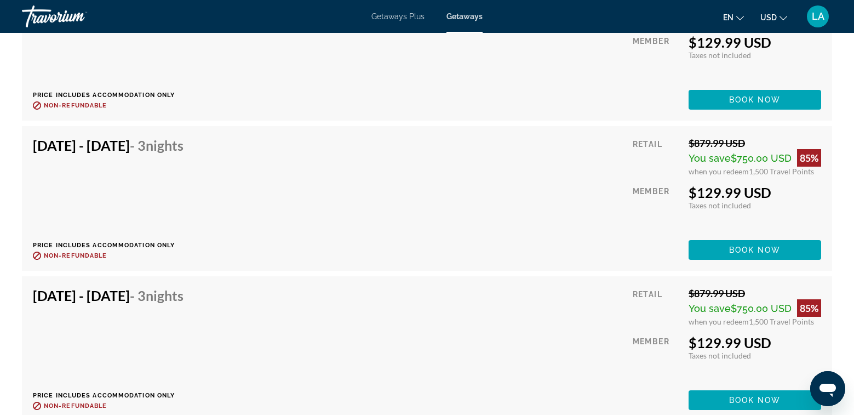
scroll to position [2683, 0]
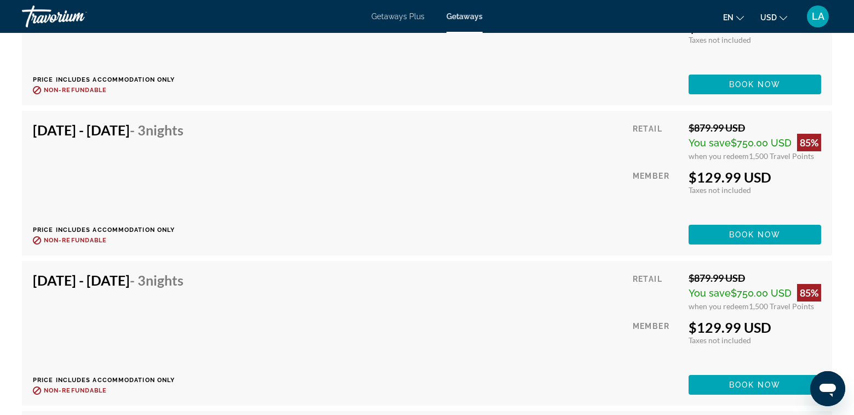
click at [662, 44] on div "Member" at bounding box center [656, 43] width 48 height 48
click at [666, 48] on div "Member" at bounding box center [656, 43] width 48 height 48
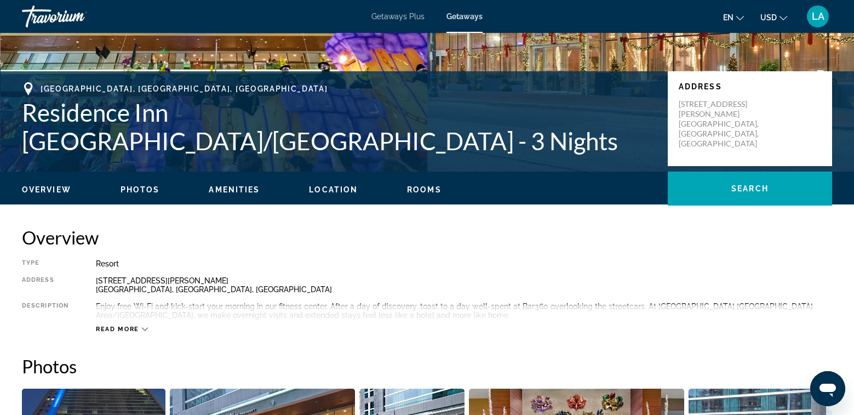
scroll to position [274, 0]
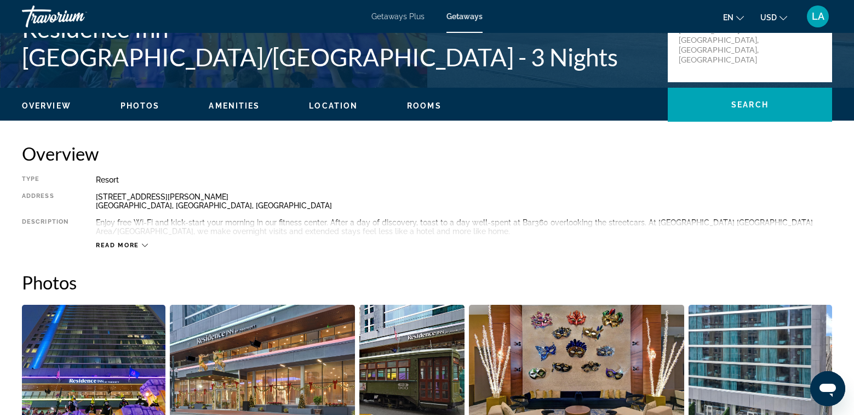
click at [145, 245] on icon "Main content" at bounding box center [145, 245] width 6 height 6
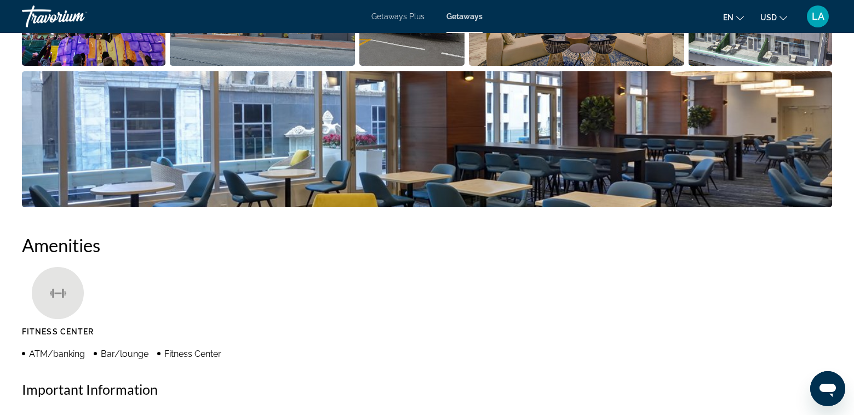
scroll to position [493, 0]
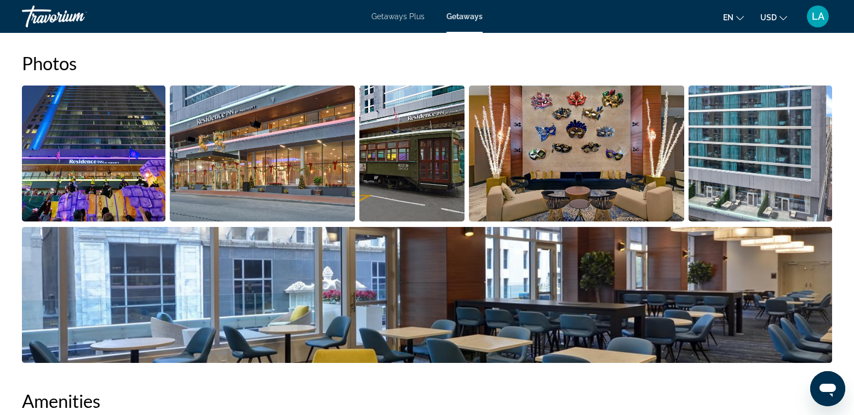
click at [518, 267] on img "Open full-screen image slider" at bounding box center [427, 295] width 810 height 136
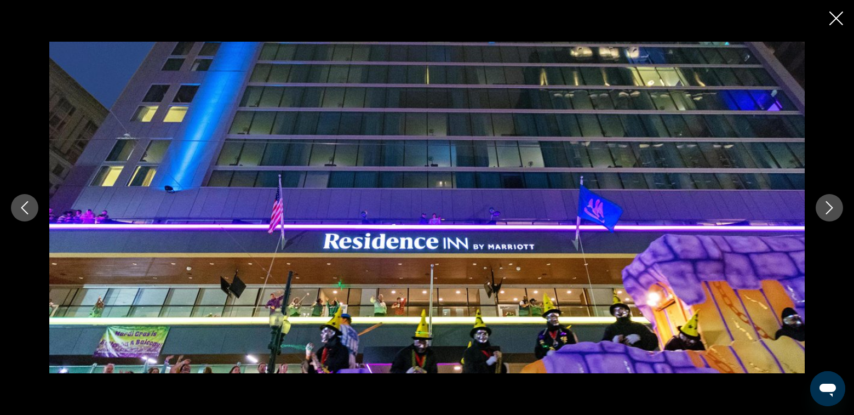
click at [831, 210] on icon "Next image" at bounding box center [829, 207] width 13 height 13
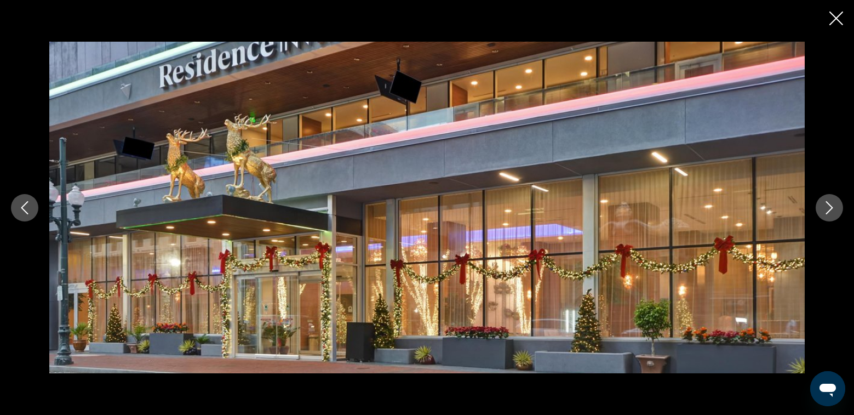
click at [831, 210] on icon "Next image" at bounding box center [829, 207] width 13 height 13
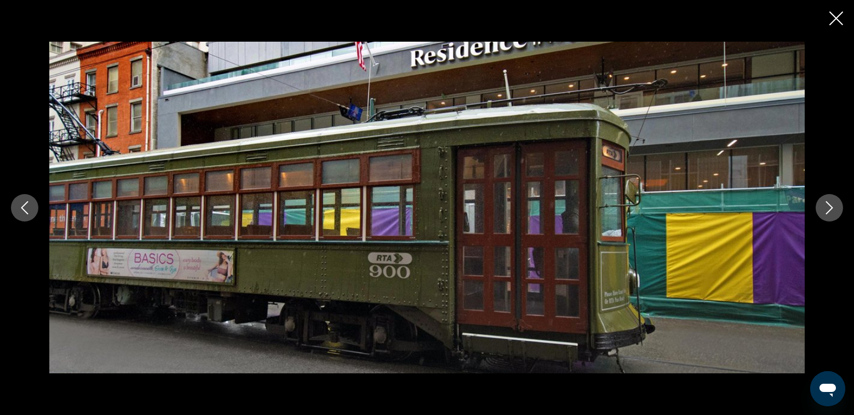
click at [831, 210] on icon "Next image" at bounding box center [829, 207] width 13 height 13
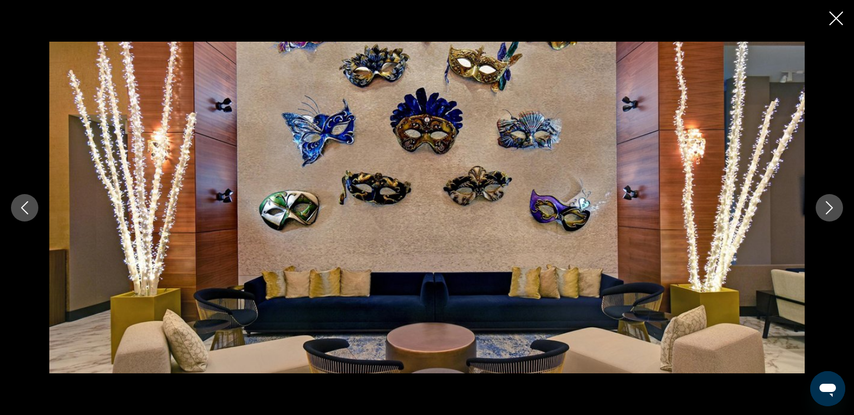
click at [831, 210] on icon "Next image" at bounding box center [829, 207] width 13 height 13
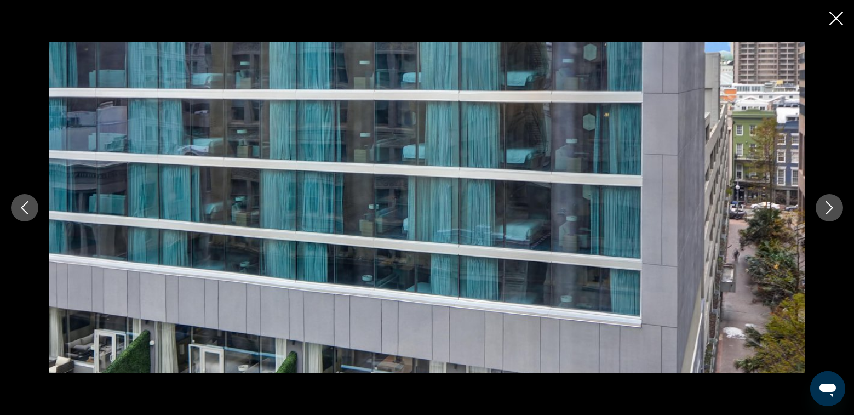
click at [831, 210] on icon "Next image" at bounding box center [829, 207] width 13 height 13
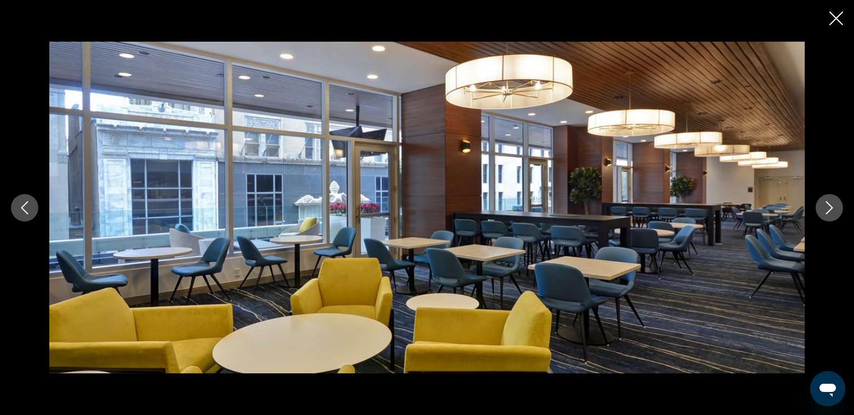
click at [831, 210] on icon "Next image" at bounding box center [829, 207] width 13 height 13
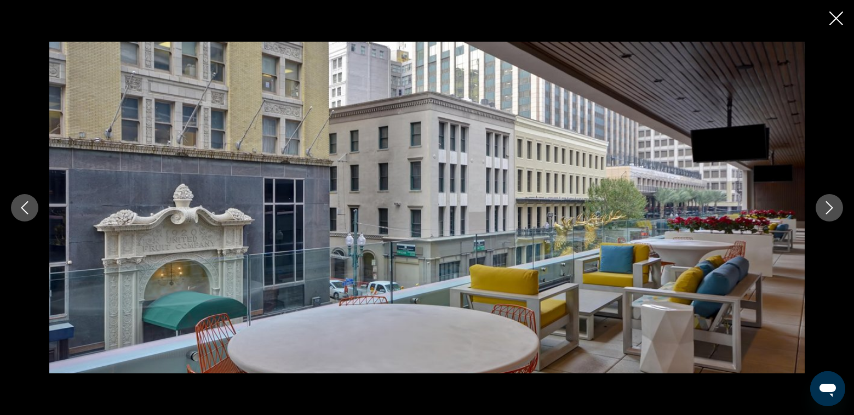
click at [831, 210] on icon "Next image" at bounding box center [829, 207] width 13 height 13
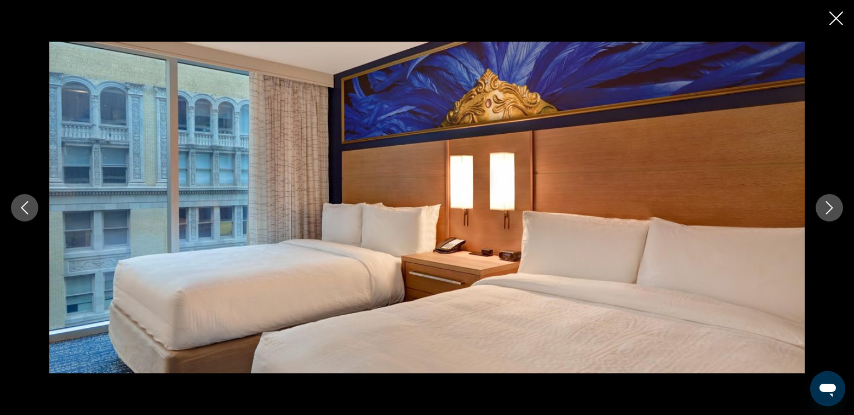
click at [831, 210] on icon "Next image" at bounding box center [829, 207] width 13 height 13
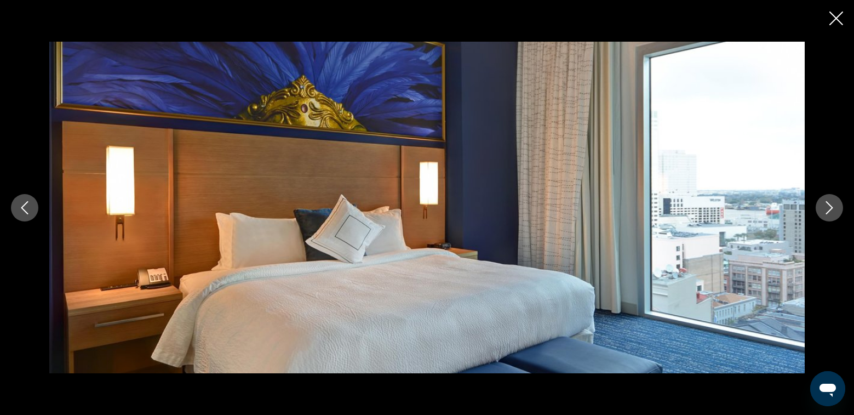
click at [826, 208] on icon "Next image" at bounding box center [829, 207] width 13 height 13
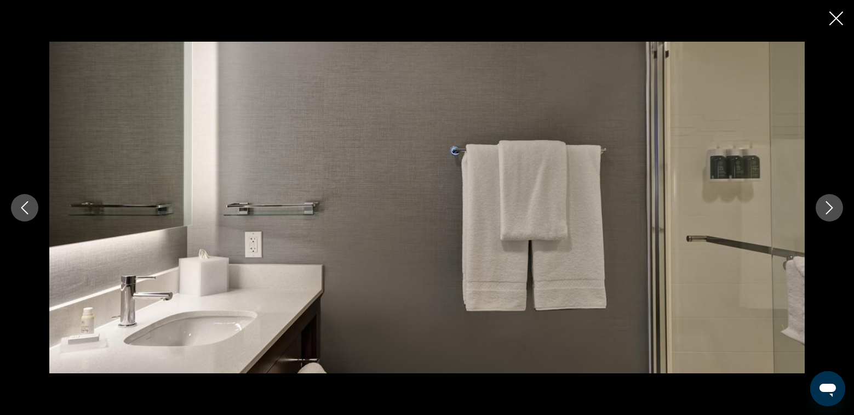
click at [826, 208] on icon "Next image" at bounding box center [829, 207] width 13 height 13
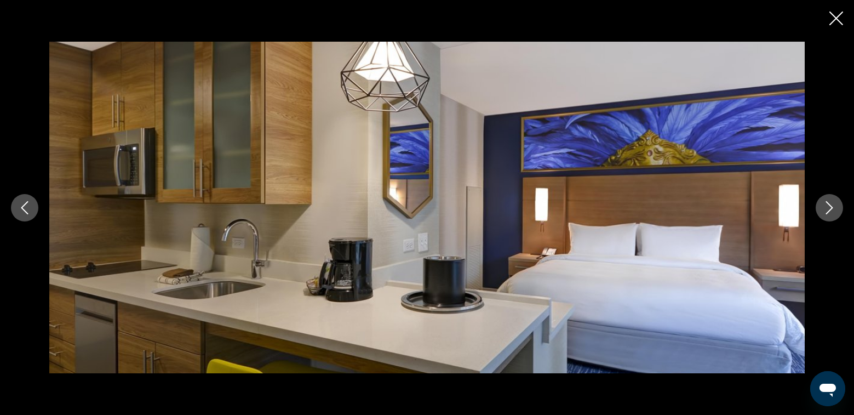
click at [826, 208] on icon "Next image" at bounding box center [829, 207] width 13 height 13
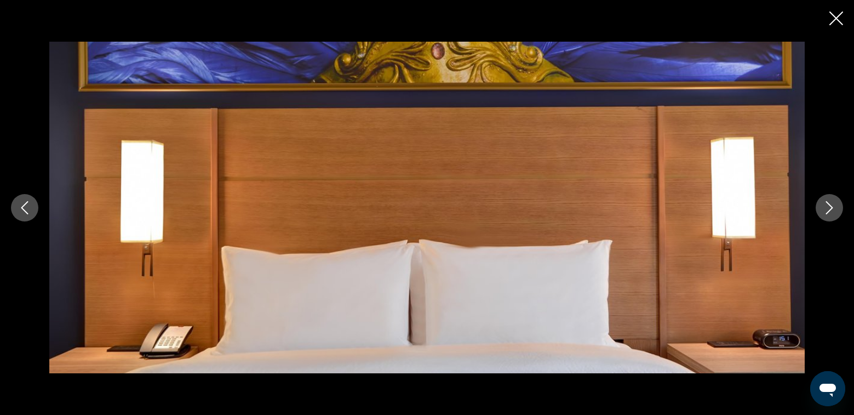
click at [826, 208] on icon "Next image" at bounding box center [829, 207] width 13 height 13
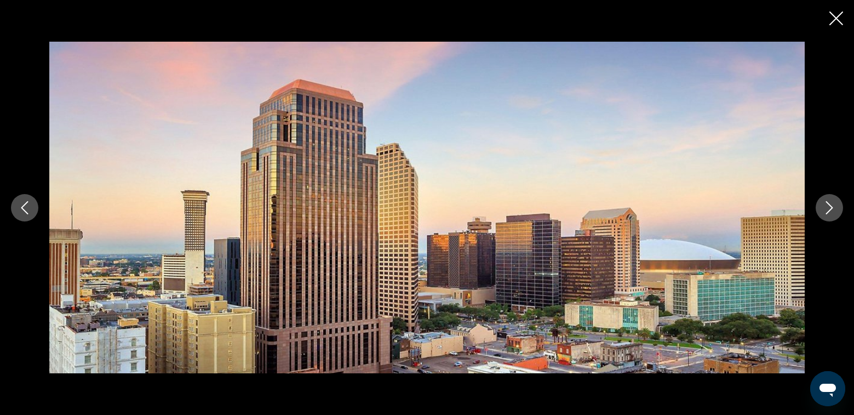
click at [826, 208] on icon "Next image" at bounding box center [829, 207] width 13 height 13
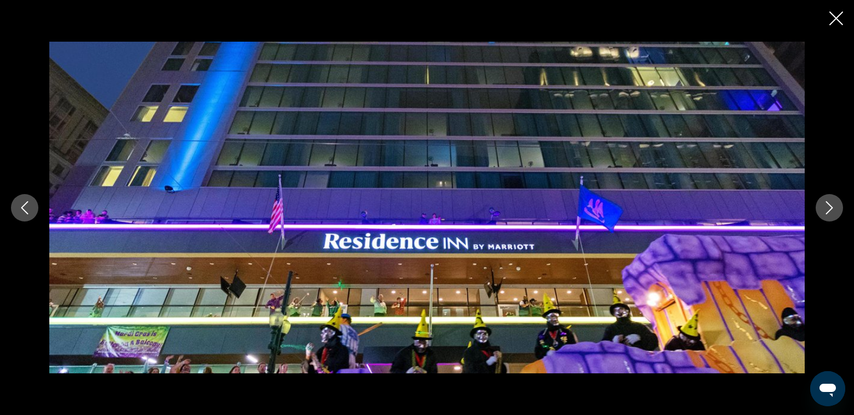
click at [826, 208] on icon "Next image" at bounding box center [829, 207] width 13 height 13
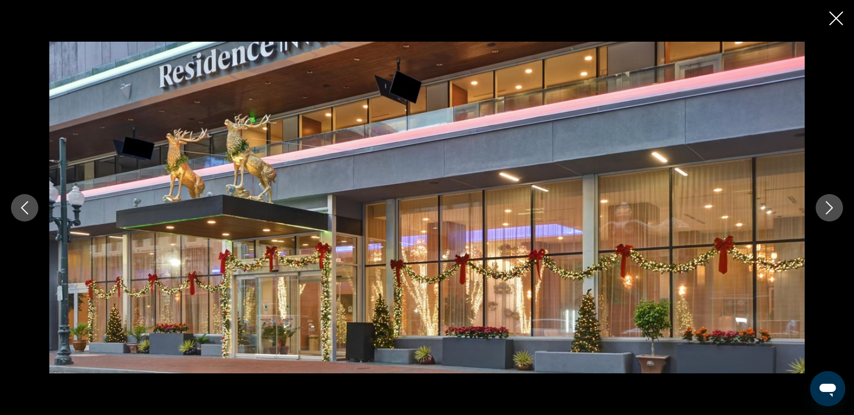
click at [825, 205] on icon "Next image" at bounding box center [829, 207] width 13 height 13
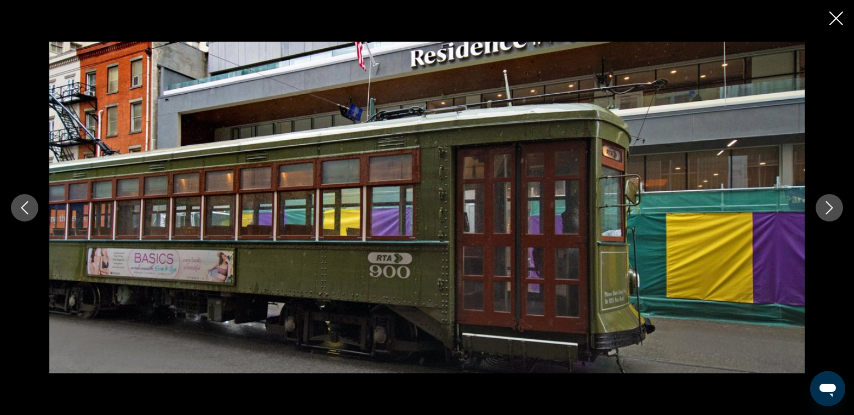
click at [837, 21] on icon "Close slideshow" at bounding box center [836, 18] width 14 height 14
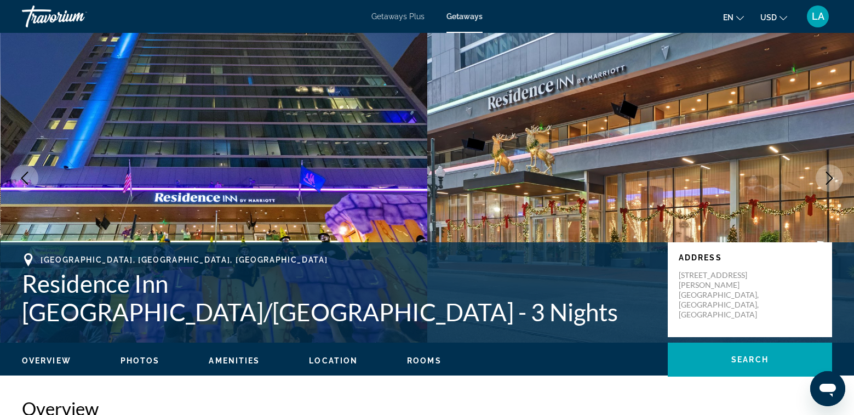
scroll to position [0, 0]
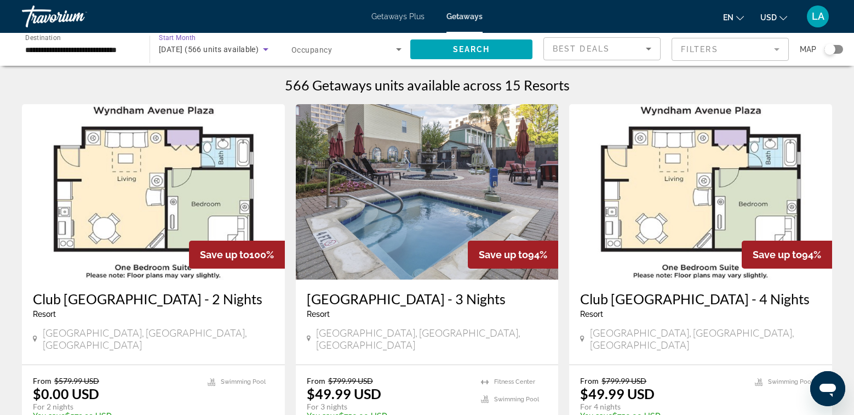
click at [264, 48] on icon "Search widget" at bounding box center [265, 49] width 5 height 3
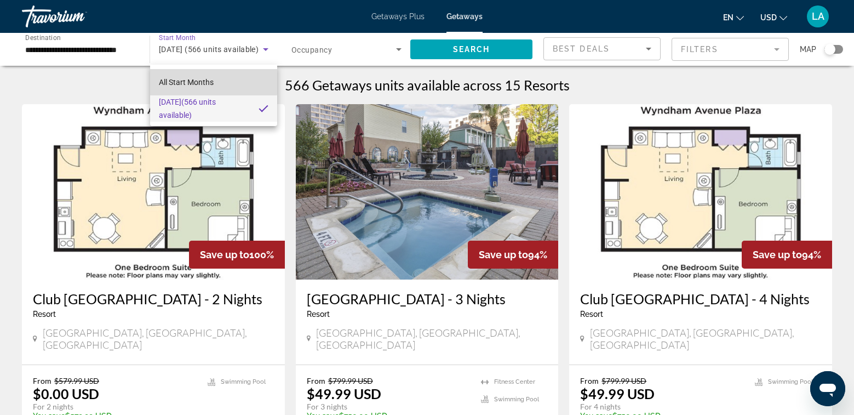
click at [193, 81] on span "All Start Months" at bounding box center [186, 82] width 55 height 9
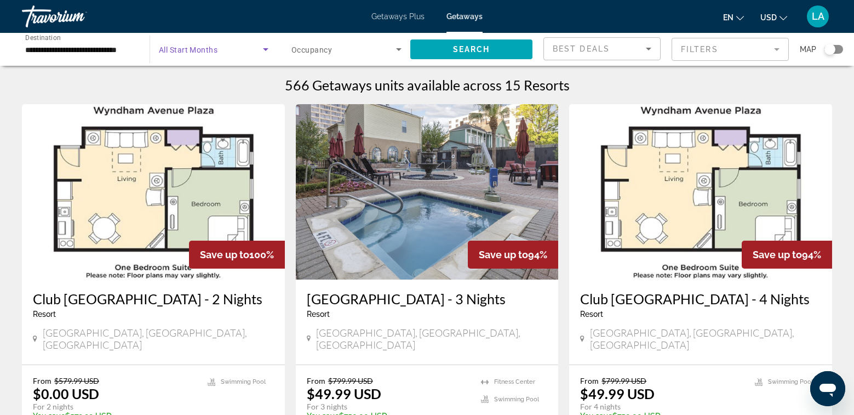
click at [87, 51] on input "**********" at bounding box center [80, 49] width 110 height 13
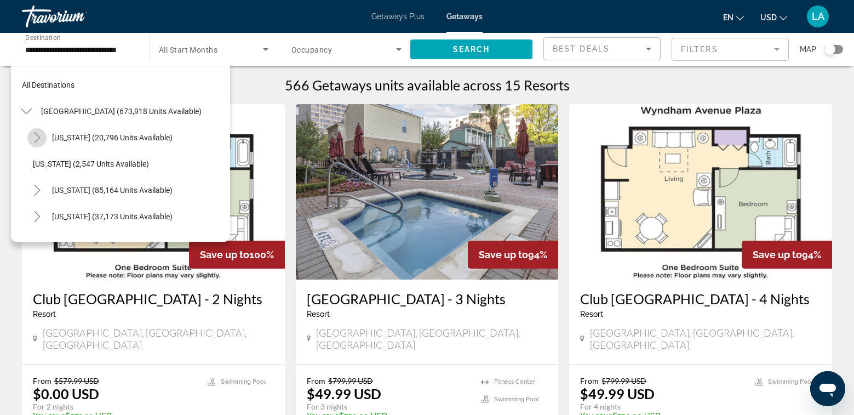
click at [38, 137] on icon "Toggle Arizona (20,796 units available)" at bounding box center [37, 137] width 11 height 11
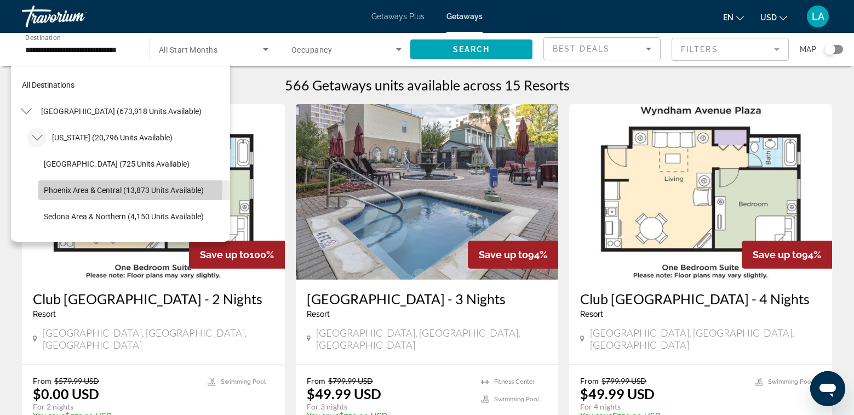
click at [56, 188] on span "Phoenix Area & Central (13,873 units available)" at bounding box center [124, 190] width 160 height 9
type input "**********"
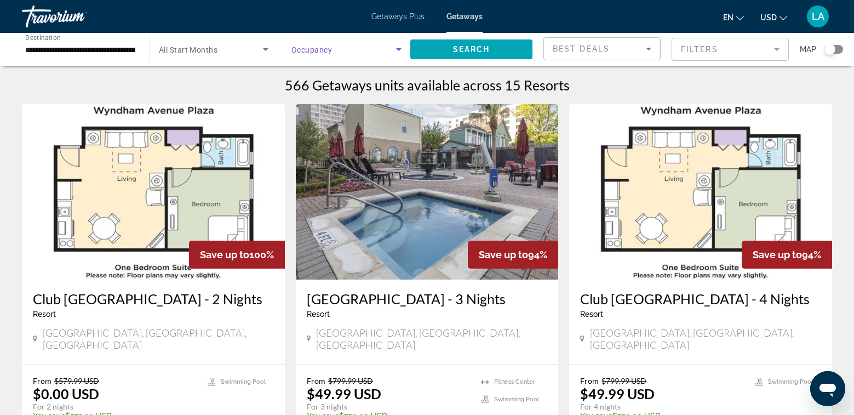
click at [399, 49] on icon "Search widget" at bounding box center [398, 49] width 5 height 3
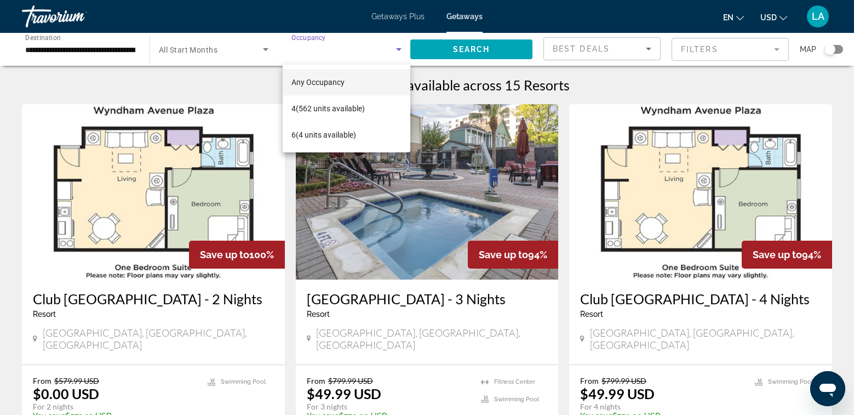
click at [371, 51] on div at bounding box center [427, 207] width 854 height 415
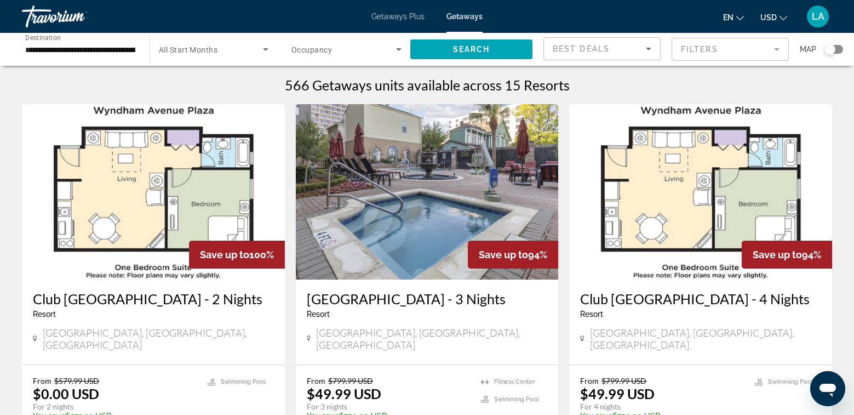
click at [212, 53] on span "All Start Months" at bounding box center [188, 49] width 59 height 9
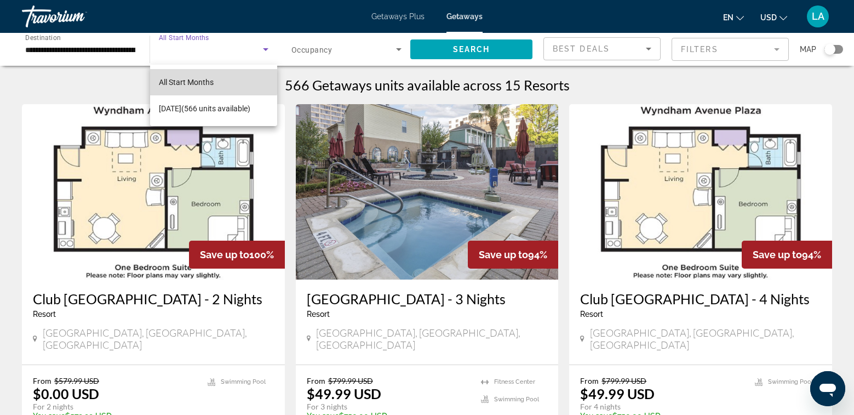
click at [198, 78] on span "All Start Months" at bounding box center [186, 82] width 55 height 9
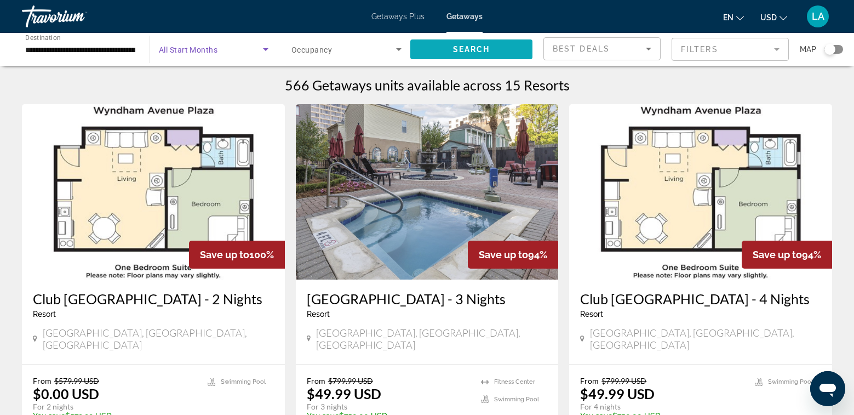
click at [475, 50] on span "Search" at bounding box center [471, 49] width 37 height 9
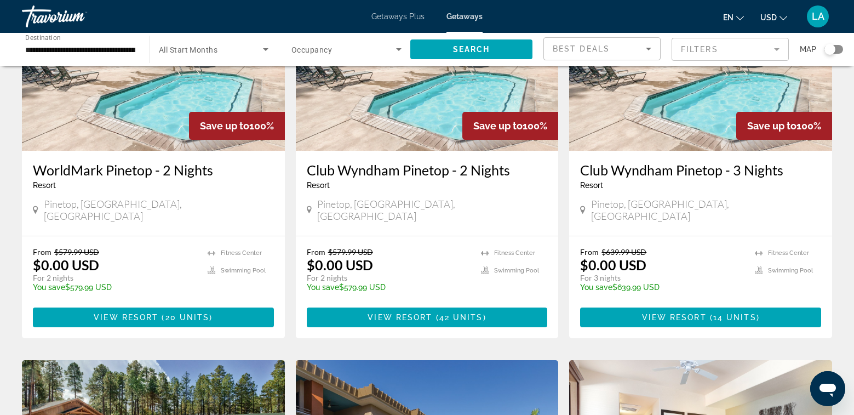
scroll to position [110, 0]
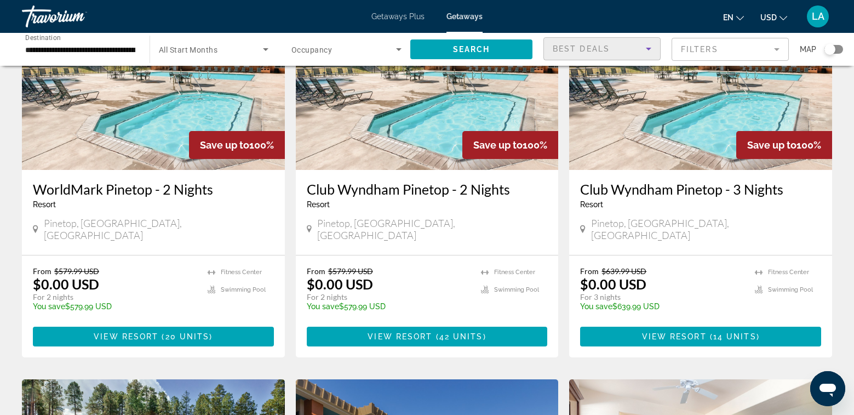
click at [651, 50] on icon "Sort by" at bounding box center [648, 48] width 13 height 13
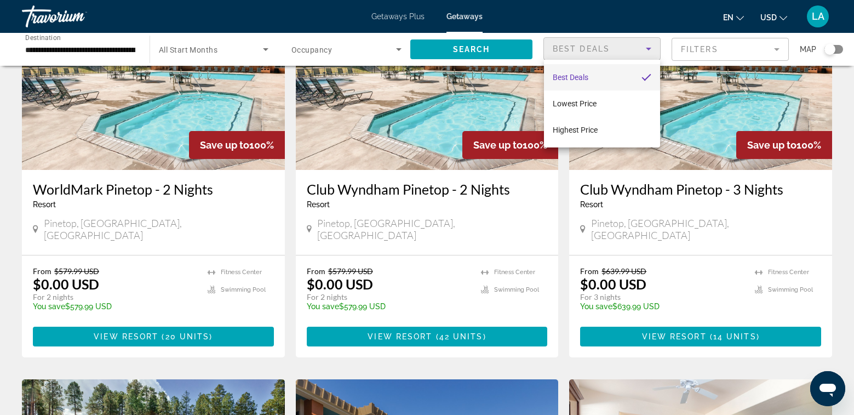
click at [651, 50] on div at bounding box center [427, 207] width 854 height 415
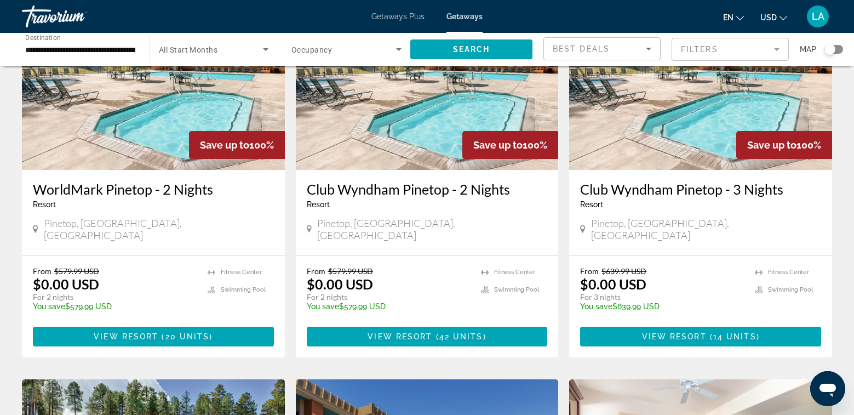
click at [777, 48] on mat-form-field "Filters" at bounding box center [729, 49] width 117 height 23
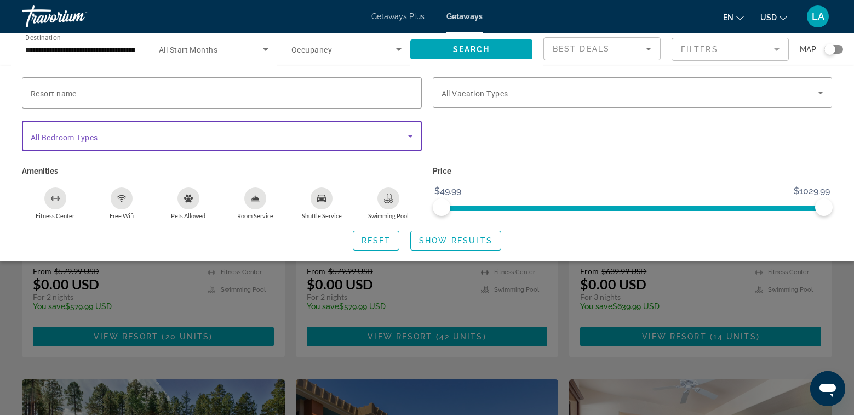
click at [412, 134] on icon "Search widget" at bounding box center [410, 135] width 13 height 13
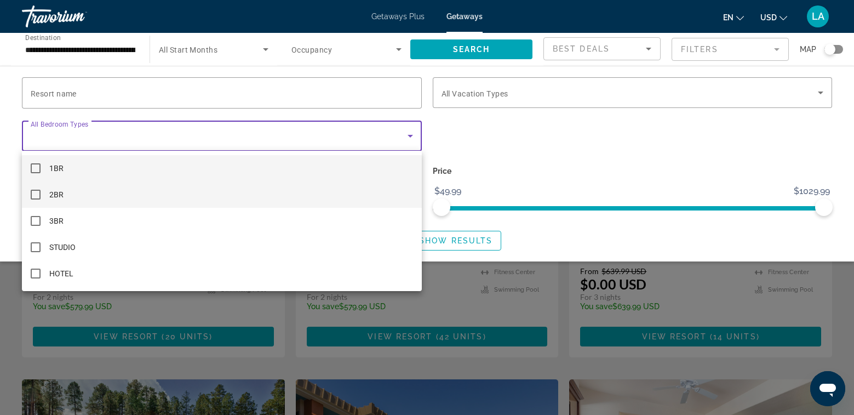
click at [34, 195] on mat-pseudo-checkbox at bounding box center [36, 194] width 10 height 10
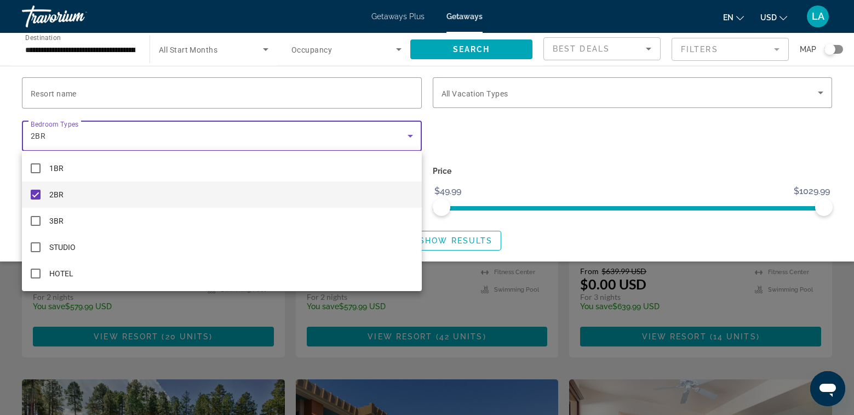
click at [522, 96] on div at bounding box center [427, 207] width 854 height 415
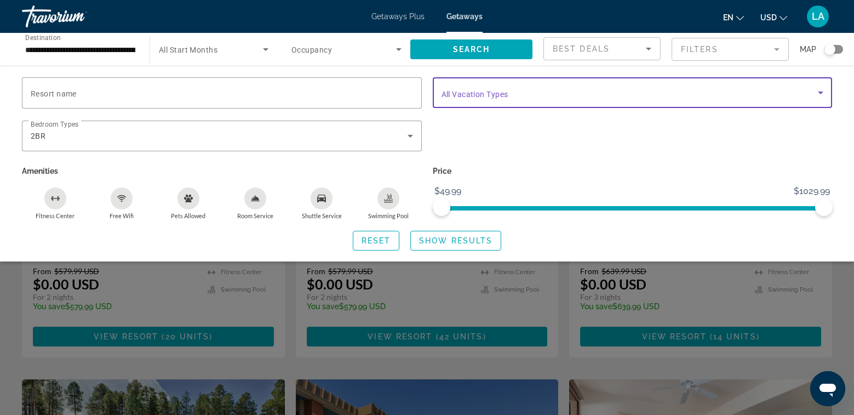
click at [821, 90] on icon "Search widget" at bounding box center [820, 92] width 13 height 13
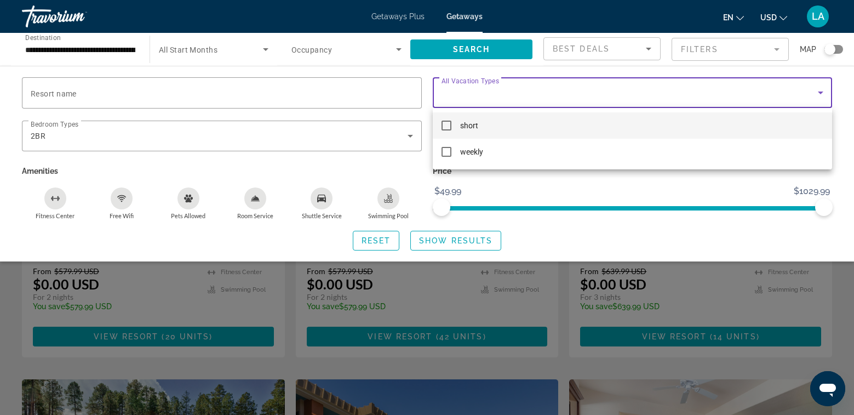
click at [446, 125] on mat-pseudo-checkbox at bounding box center [446, 125] width 10 height 10
click at [556, 187] on div at bounding box center [427, 207] width 854 height 415
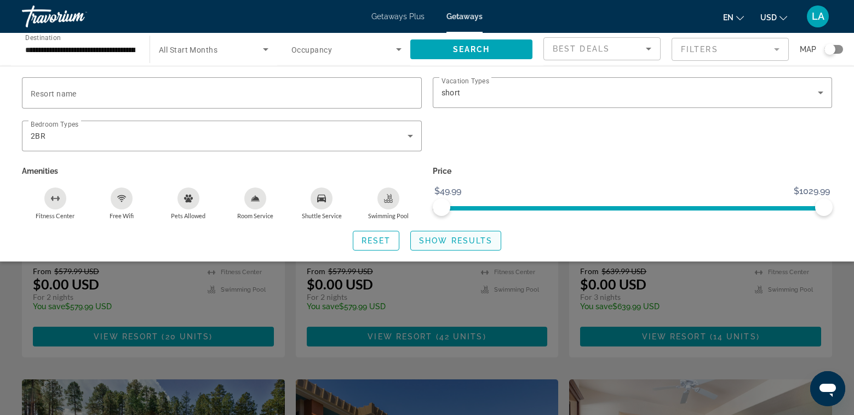
click at [452, 237] on span "Show Results" at bounding box center [455, 240] width 73 height 9
click at [434, 241] on span "Show Results" at bounding box center [455, 240] width 73 height 9
click at [370, 243] on span "Reset" at bounding box center [376, 240] width 30 height 9
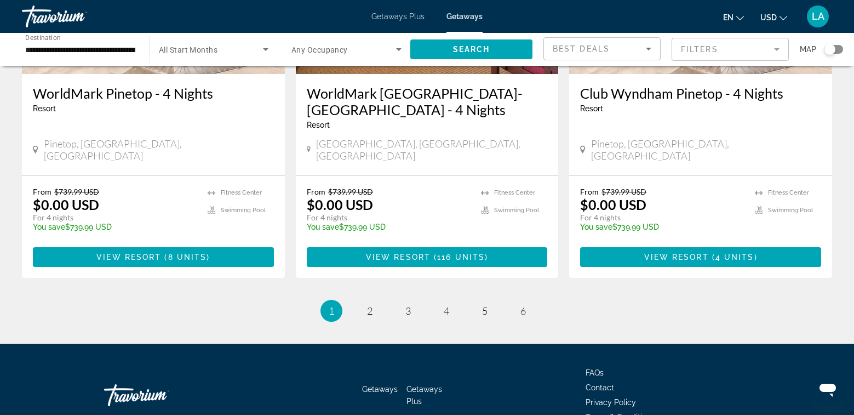
scroll to position [1406, 0]
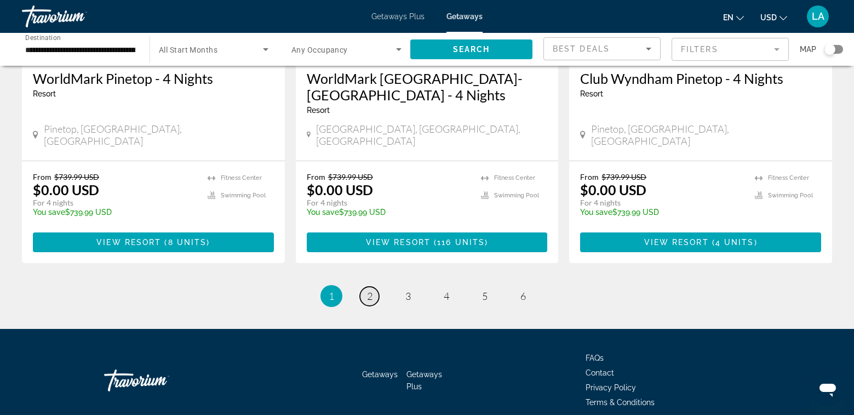
click at [373, 286] on link "page 2" at bounding box center [369, 295] width 19 height 19
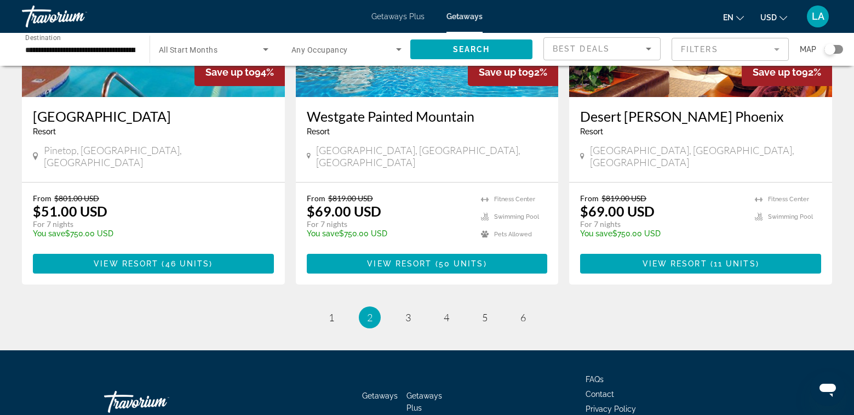
scroll to position [1369, 0]
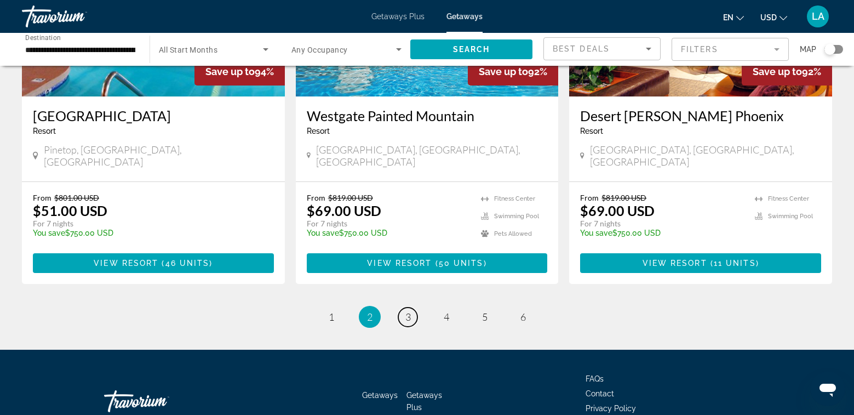
click at [408, 310] on span "3" at bounding box center [407, 316] width 5 height 12
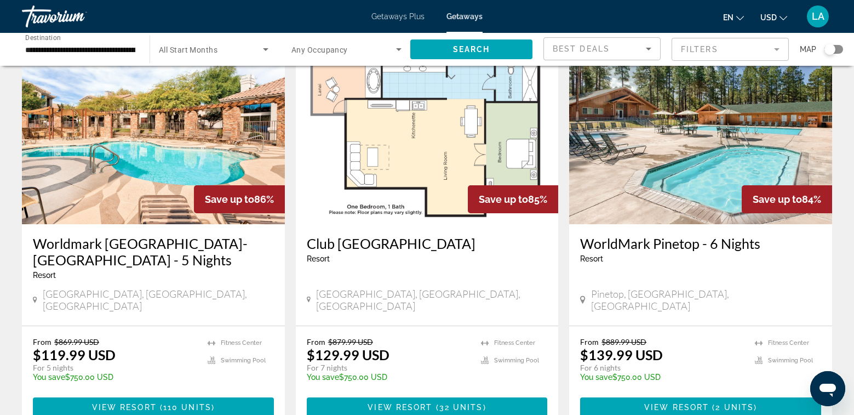
scroll to position [821, 0]
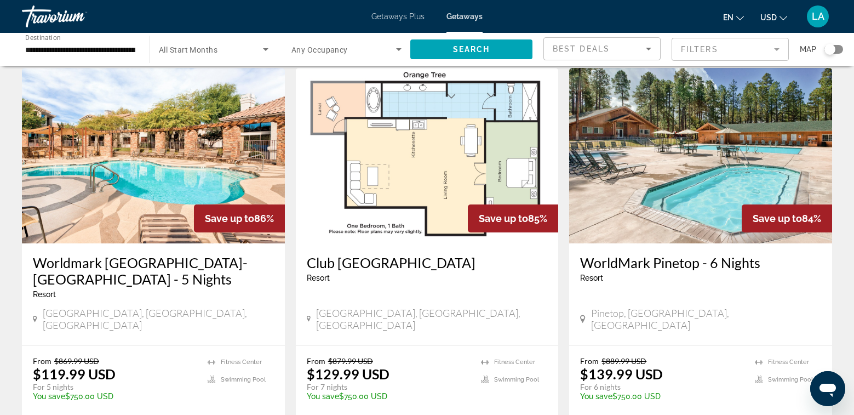
click at [647, 47] on icon "Sort by" at bounding box center [648, 48] width 13 height 13
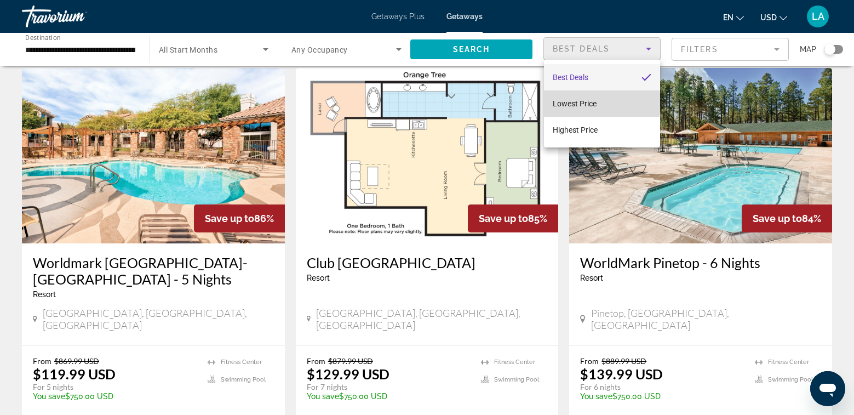
click at [573, 103] on span "Lowest Price" at bounding box center [575, 103] width 44 height 9
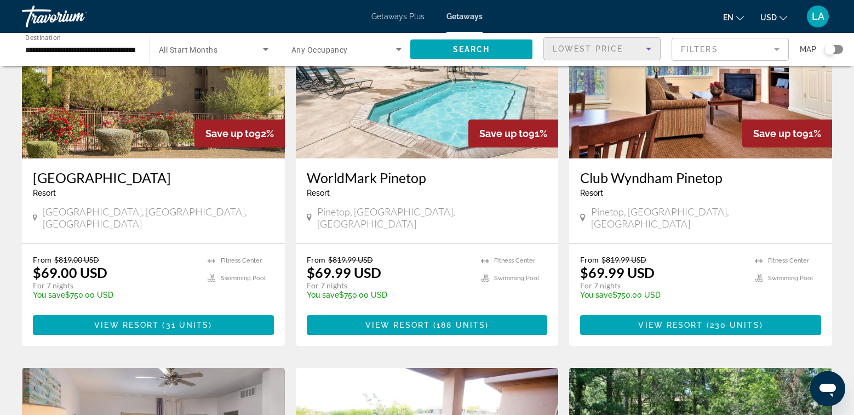
scroll to position [0, 0]
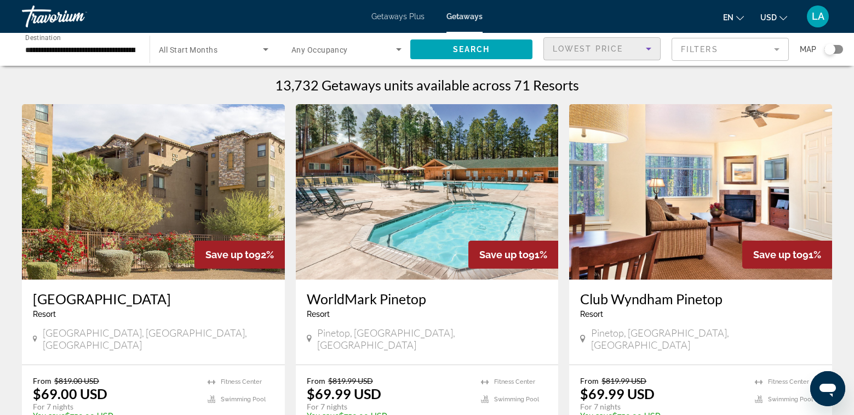
click at [578, 49] on span "Lowest Price" at bounding box center [588, 48] width 70 height 9
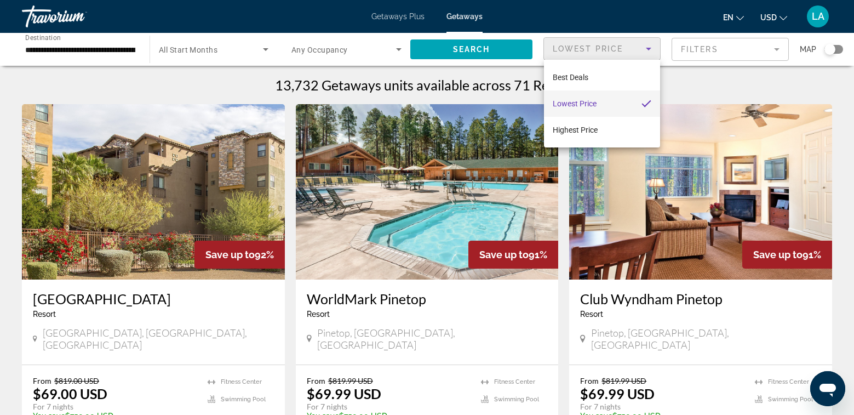
click at [577, 107] on span "Lowest Price" at bounding box center [575, 103] width 44 height 9
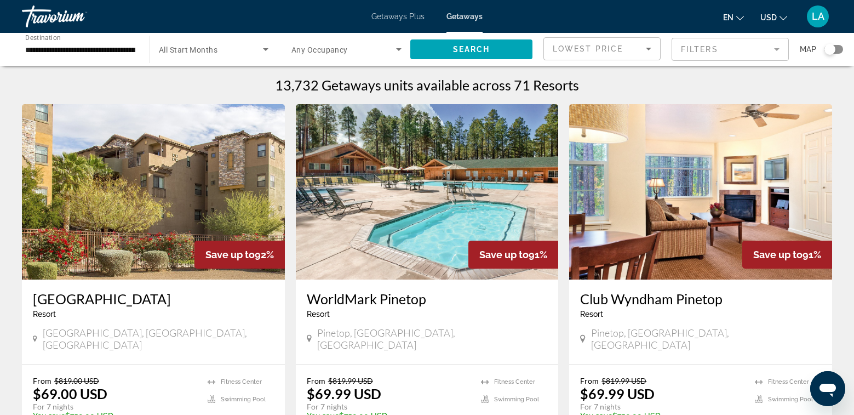
click at [721, 50] on mat-form-field "Filters" at bounding box center [729, 49] width 117 height 23
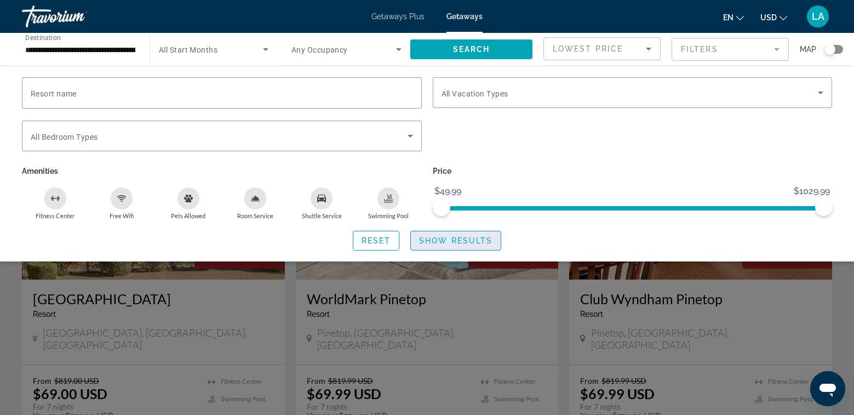
click at [456, 240] on span "Show Results" at bounding box center [455, 240] width 73 height 9
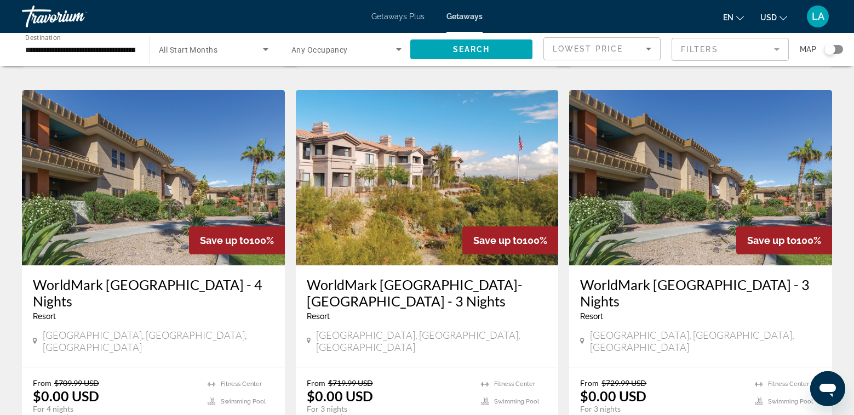
scroll to position [821, 0]
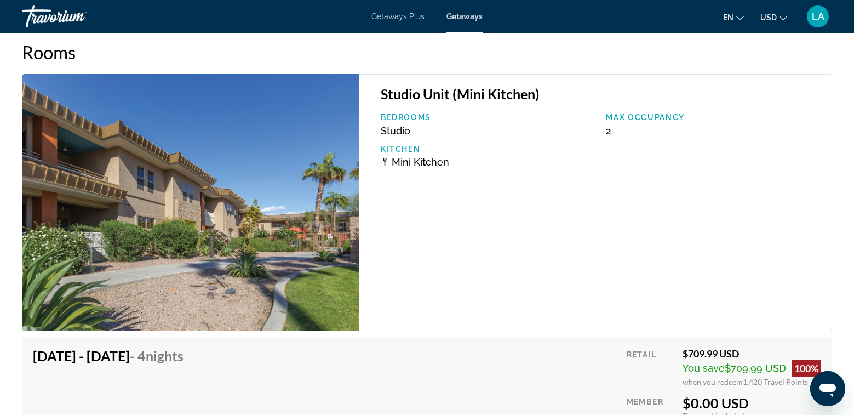
scroll to position [1769, 0]
